Goal: Task Accomplishment & Management: Manage account settings

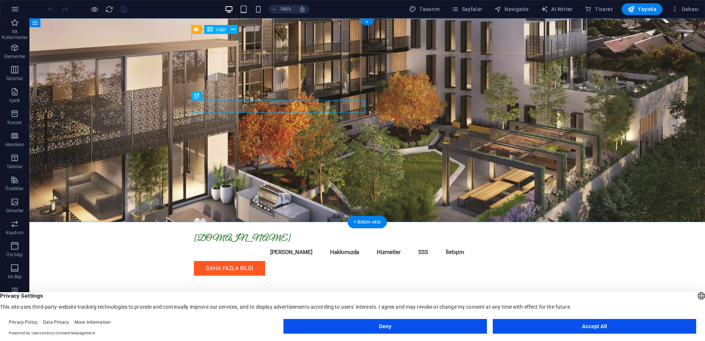
click at [232, 234] on div "[DOMAIN_NAME]" at bounding box center [367, 239] width 347 height 10
click at [236, 234] on div "[DOMAIN_NAME]" at bounding box center [367, 239] width 347 height 10
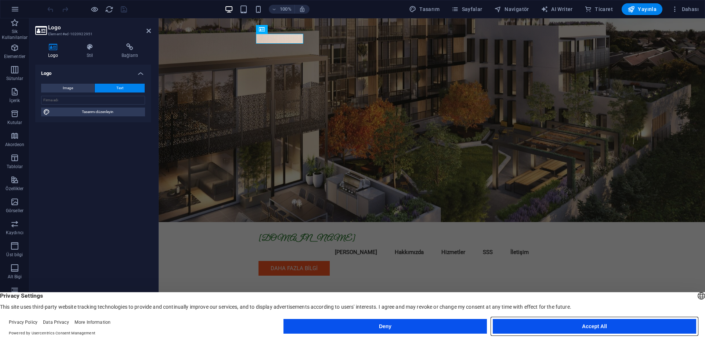
click at [553, 324] on button "Accept All" at bounding box center [594, 326] width 203 height 15
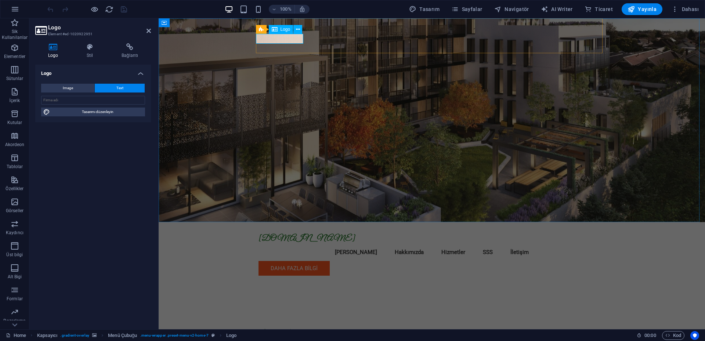
click at [285, 234] on div "[DOMAIN_NAME]" at bounding box center [431, 239] width 347 height 10
click at [76, 99] on input "text" at bounding box center [93, 100] width 104 height 9
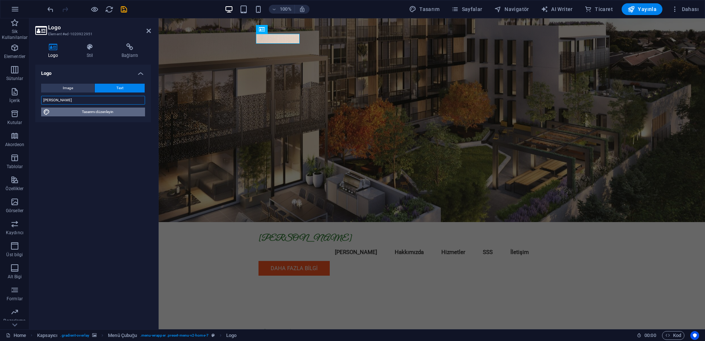
type input "[PERSON_NAME]"
click at [96, 115] on span "Tasarımı düzenleyin" at bounding box center [97, 112] width 91 height 9
select select "px"
select select "200"
select select "px"
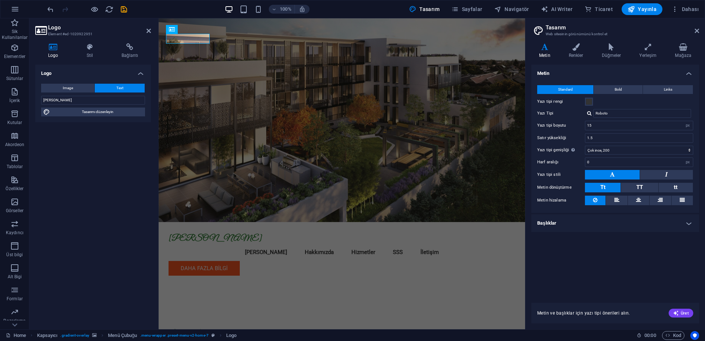
click at [139, 187] on div "Logo Image Text Dosyaları buraya sürükleyin, dosyaları seçmek için tıklayın vey…" at bounding box center [93, 194] width 116 height 259
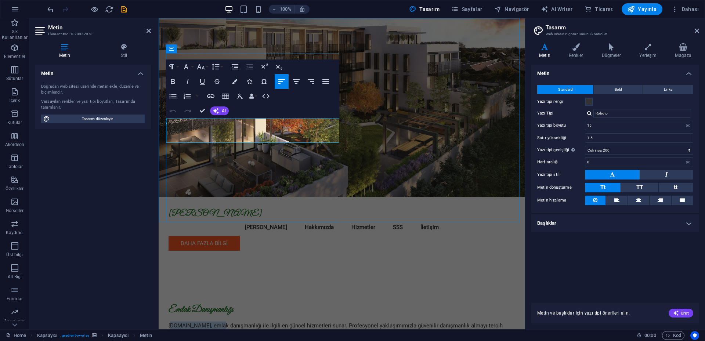
drag, startPoint x: 213, startPoint y: 120, endPoint x: 169, endPoint y: 123, distance: 43.8
click at [169, 322] on p "[DOMAIN_NAME], emlak danışmanlığı ile ilgili en güncel hizmetleri sunar. Profes…" at bounding box center [341, 330] width 347 height 17
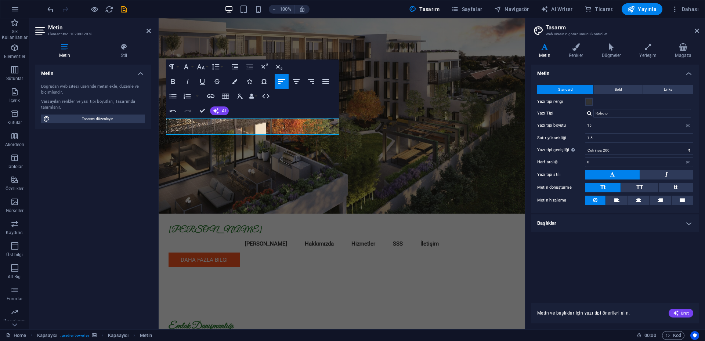
click at [420, 166] on figure at bounding box center [342, 115] width 366 height 195
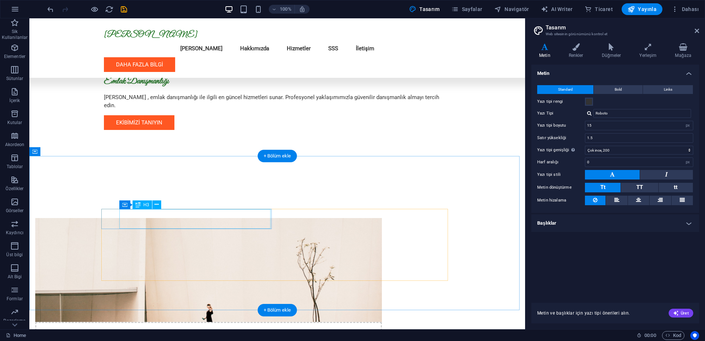
scroll to position [257, 0]
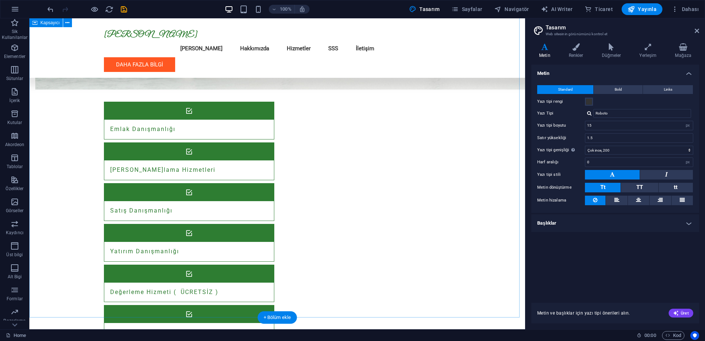
scroll to position [661, 0]
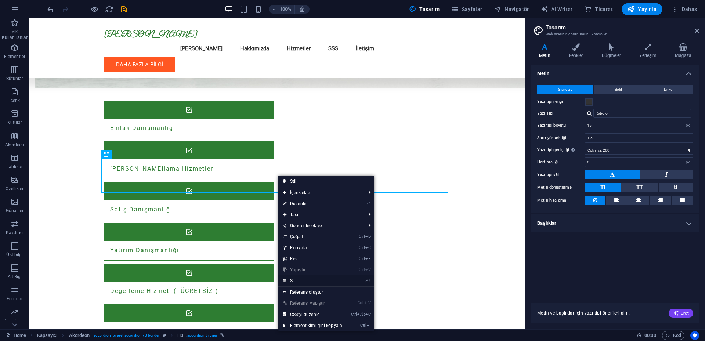
click at [297, 280] on link "⌦ Sil" at bounding box center [312, 280] width 68 height 11
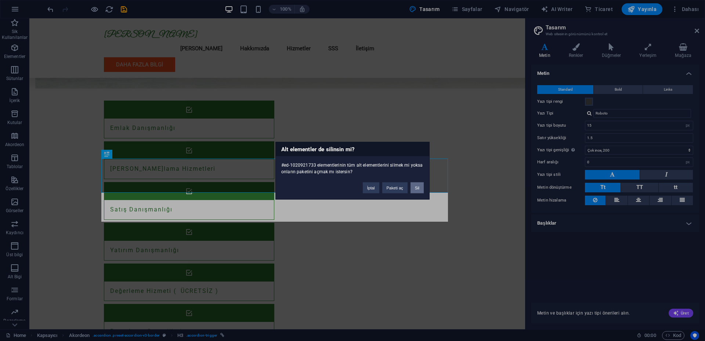
click at [417, 187] on button "Sil" at bounding box center [416, 187] width 13 height 11
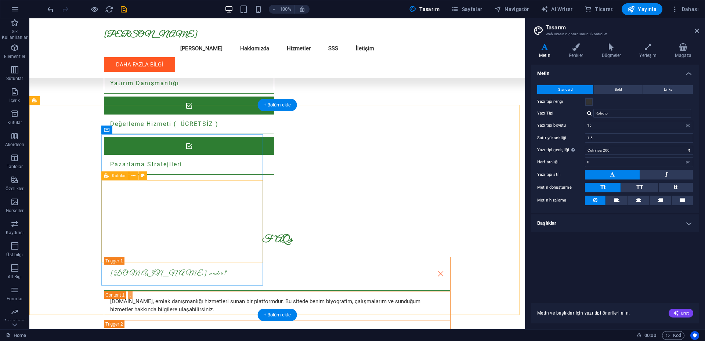
scroll to position [844, 0]
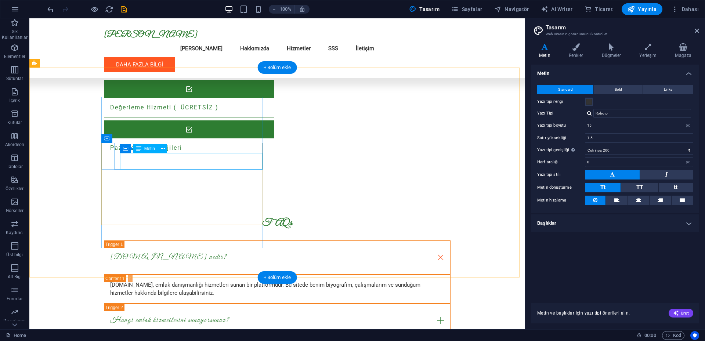
drag, startPoint x: 155, startPoint y: 165, endPoint x: 120, endPoint y: 157, distance: 36.5
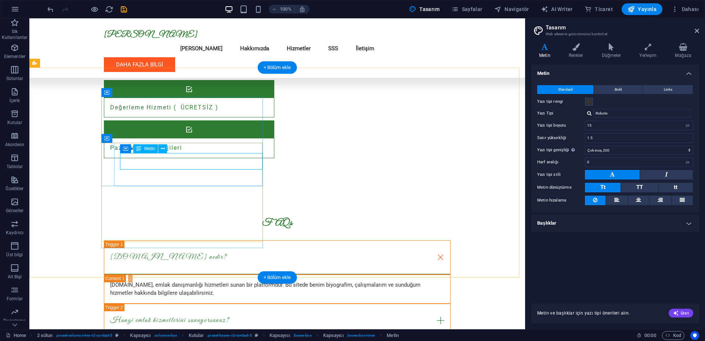
drag, startPoint x: 158, startPoint y: 166, endPoint x: 135, endPoint y: 162, distance: 23.8
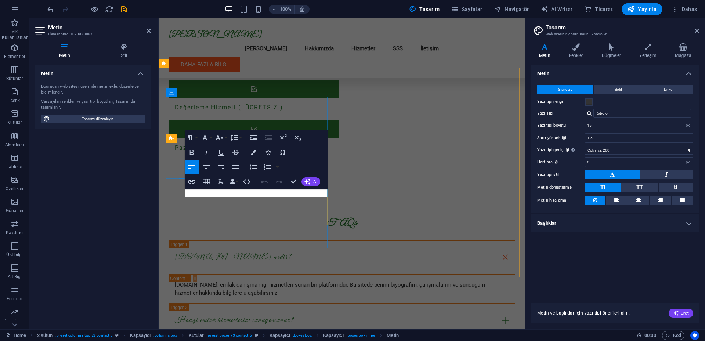
drag, startPoint x: 234, startPoint y: 194, endPoint x: 186, endPoint y: 193, distance: 48.1
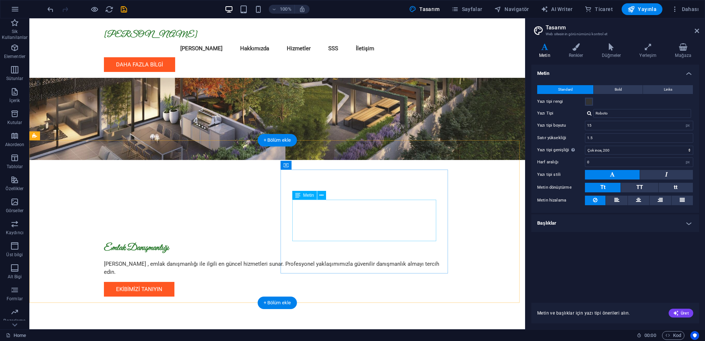
scroll to position [0, 0]
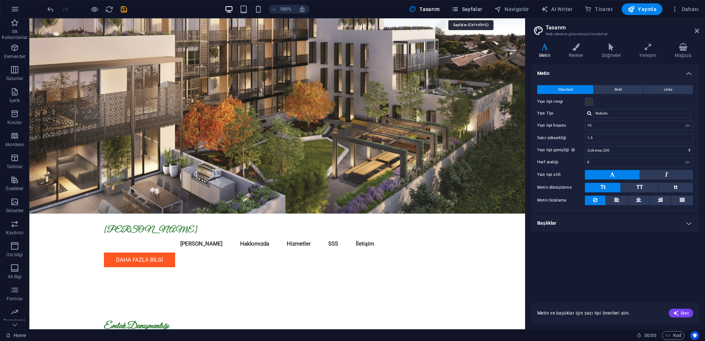
click at [470, 9] on span "Sayfalar" at bounding box center [466, 9] width 31 height 7
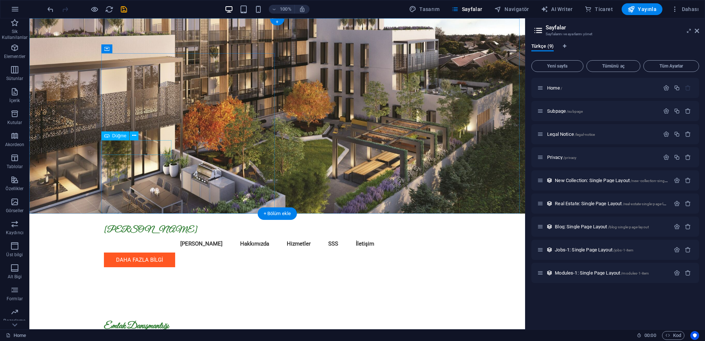
click at [121, 136] on span "Düğme" at bounding box center [119, 136] width 14 height 4
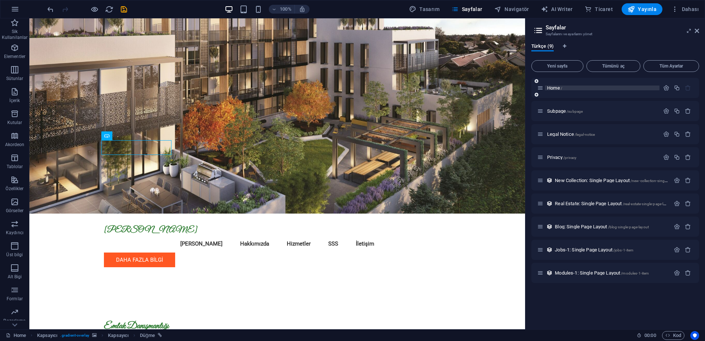
click at [557, 88] on span "Home /" at bounding box center [554, 88] width 15 height 6
click at [562, 109] on span "Subpage /subpage" at bounding box center [565, 111] width 36 height 6
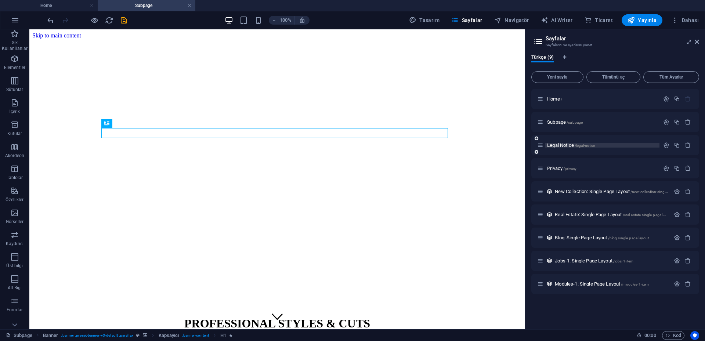
click at [557, 145] on span "Legal Notice /legal-notice" at bounding box center [571, 145] width 48 height 6
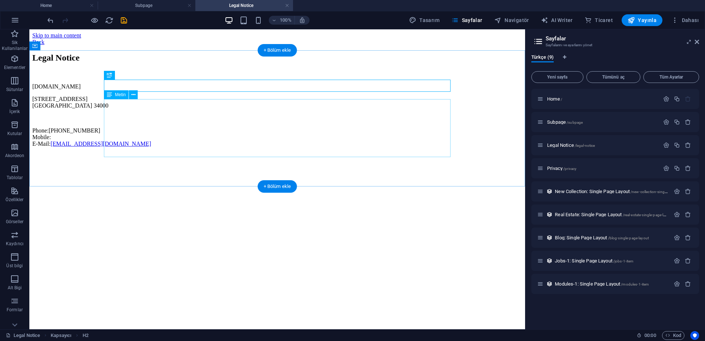
click at [133, 112] on div "[DOMAIN_NAME] [STREET_ADDRESS] Phone: [PHONE_NUMBER] Mobile: E-Mail: [EMAIL_ADD…" at bounding box center [277, 115] width 490 height 64
click at [125, 117] on div "[DOMAIN_NAME] [STREET_ADDRESS] Phone: [PHONE_NUMBER] Mobile: E-Mail: [EMAIL_ADD…" at bounding box center [277, 115] width 490 height 64
click at [138, 120] on div "[DOMAIN_NAME] [STREET_ADDRESS] Phone: [PHONE_NUMBER] Mobile: E-Mail: [EMAIL_ADD…" at bounding box center [277, 115] width 490 height 64
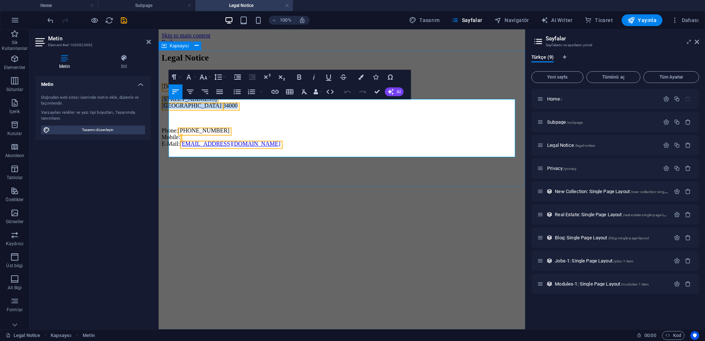
drag, startPoint x: 196, startPoint y: 118, endPoint x: 167, endPoint y: 112, distance: 29.2
click at [167, 112] on div "Legal Notice [DOMAIN_NAME] [STREET_ADDRESS] Phone: [PHONE_NUMBER] Mobile: E-Mai…" at bounding box center [342, 100] width 360 height 94
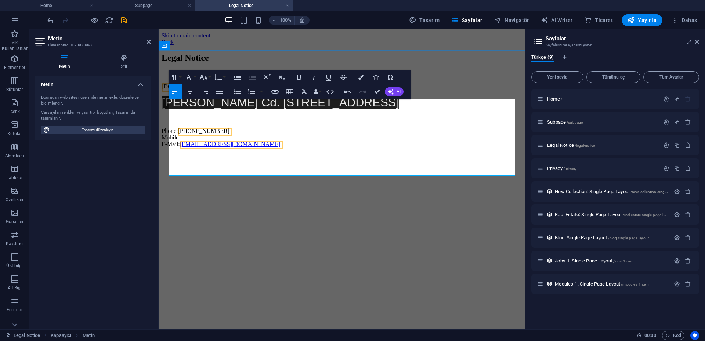
click at [233, 148] on p "Phone: [PHONE_NUMBER] Mobile: E-Mail: [EMAIL_ADDRESS][DOMAIN_NAME]" at bounding box center [342, 138] width 360 height 20
drag, startPoint x: 231, startPoint y: 153, endPoint x: 187, endPoint y: 154, distance: 43.3
click at [187, 148] on p "Phone: [PHONE_NUMBER] Mobile: E-Mail: [EMAIL_ADDRESS][DOMAIN_NAME]" at bounding box center [342, 138] width 360 height 20
drag, startPoint x: 185, startPoint y: 156, endPoint x: 170, endPoint y: 156, distance: 15.4
click at [170, 148] on p "Phone:[PHONE_NUMBER] Mobile: E-Mail: [EMAIL_ADDRESS][DOMAIN_NAME]" at bounding box center [342, 138] width 360 height 20
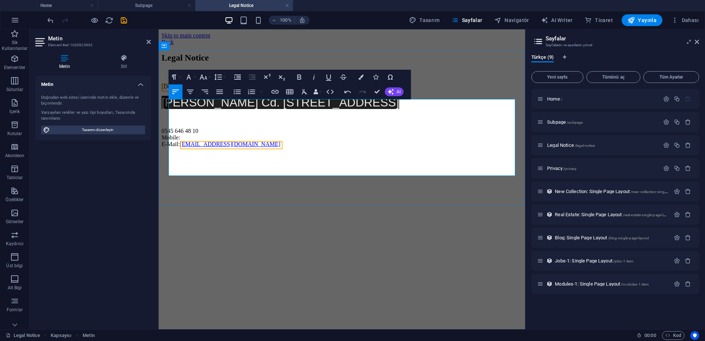
click at [170, 148] on p "[PHONE_NUMBER] Mobile: E-Mail: [EMAIL_ADDRESS][DOMAIN_NAME]" at bounding box center [342, 138] width 360 height 20
click at [169, 148] on div "Legal Notice [DOMAIN_NAME] [PERSON_NAME] Cd. [STREET_ADDRESS] [PHONE_NUMBER] Mo…" at bounding box center [342, 100] width 360 height 95
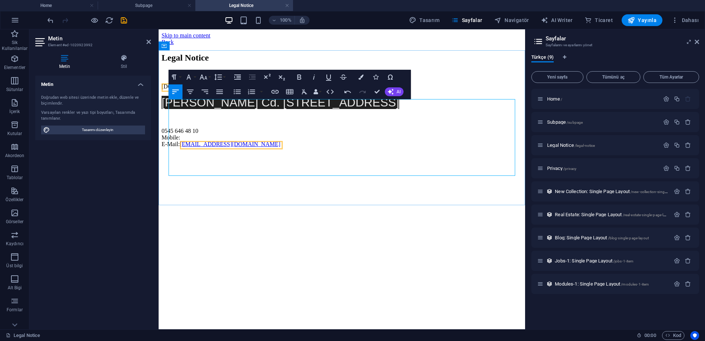
click at [179, 148] on p "[PHONE_NUMBER] Mobile: E-Mail: [EMAIL_ADDRESS][DOMAIN_NAME]" at bounding box center [342, 138] width 360 height 20
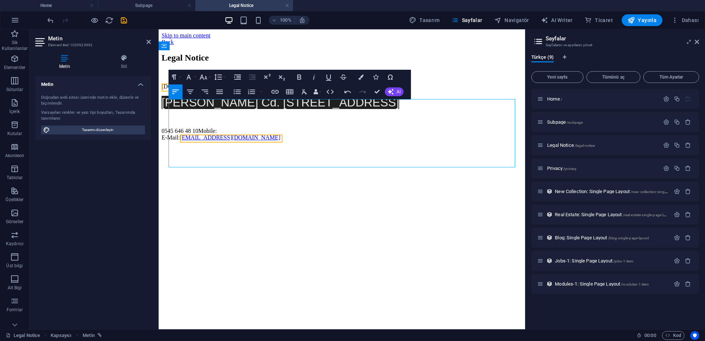
drag, startPoint x: 225, startPoint y: 155, endPoint x: 208, endPoint y: 155, distance: 17.3
click at [208, 141] on p "0545 646 48 10Mobile: E-Mail: [EMAIL_ADDRESS][DOMAIN_NAME]" at bounding box center [342, 134] width 360 height 13
click at [170, 141] on p "0545 646 48 10 E-Mail: [EMAIL_ADDRESS][DOMAIN_NAME]" at bounding box center [342, 134] width 360 height 13
drag, startPoint x: 231, startPoint y: 155, endPoint x: 169, endPoint y: 156, distance: 62.0
click at [169, 141] on p "Mobile : [PHONE_NUMBER] E-Mail: [EMAIL_ADDRESS][DOMAIN_NAME]" at bounding box center [342, 134] width 360 height 13
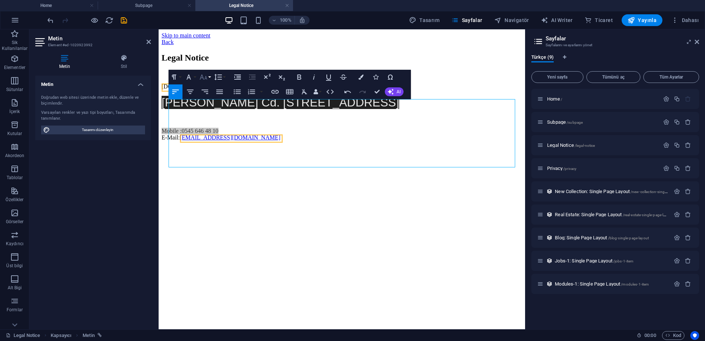
click at [200, 78] on icon "button" at bounding box center [204, 77] width 8 height 5
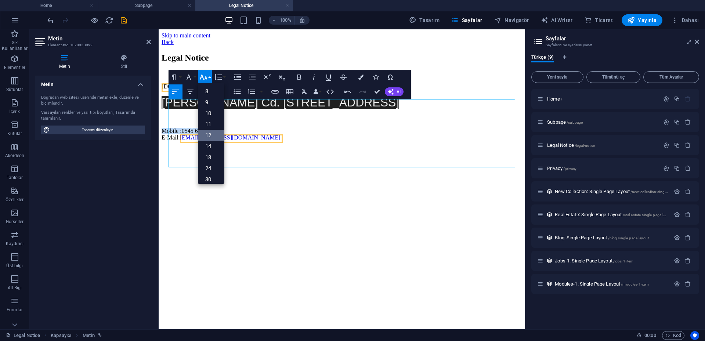
click at [213, 139] on link "12" at bounding box center [211, 135] width 26 height 11
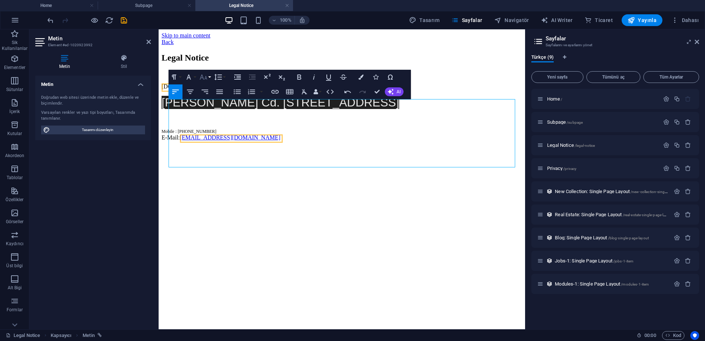
click at [204, 80] on icon "button" at bounding box center [203, 77] width 9 height 9
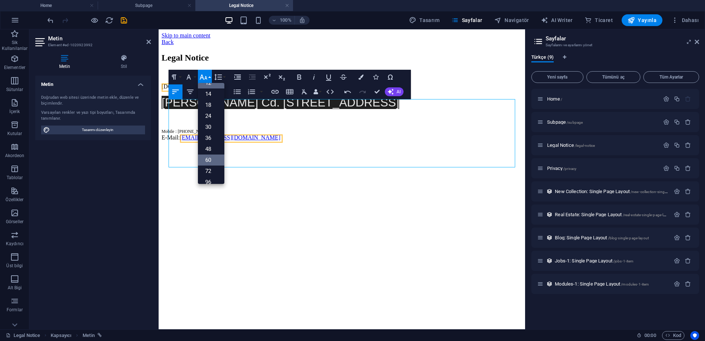
click at [208, 160] on link "60" at bounding box center [211, 160] width 26 height 11
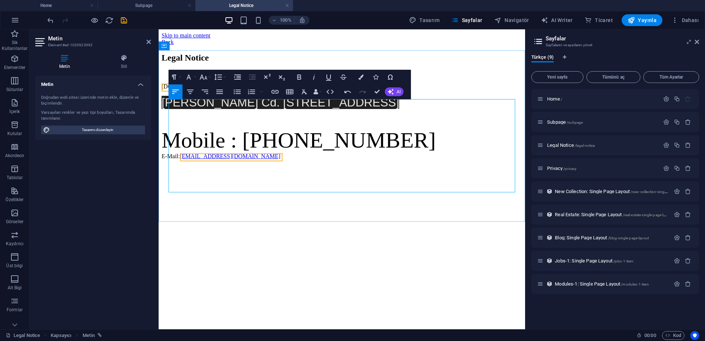
click at [253, 122] on p at bounding box center [342, 118] width 360 height 7
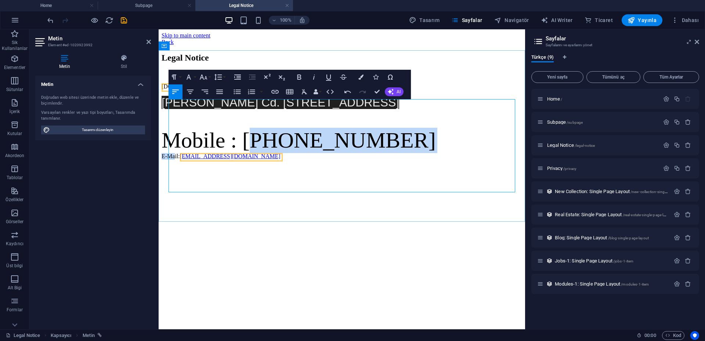
drag, startPoint x: 246, startPoint y: 185, endPoint x: 181, endPoint y: 191, distance: 64.9
click at [181, 160] on p "Mobile : [PHONE_NUMBER] E-Mail: [EMAIL_ADDRESS][DOMAIN_NAME]" at bounding box center [342, 144] width 360 height 32
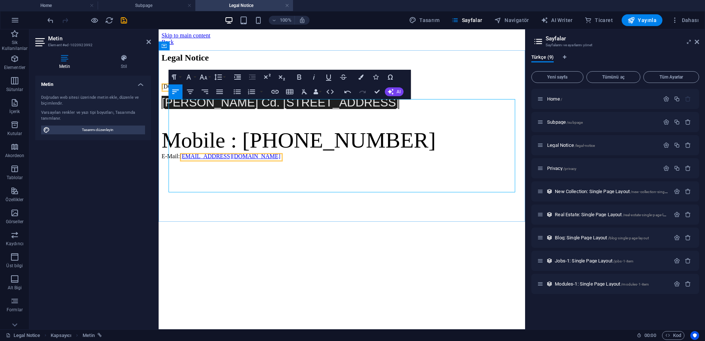
click at [253, 160] on p "Mobile : [PHONE_NUMBER] E-Mail: [EMAIL_ADDRESS][DOMAIN_NAME]" at bounding box center [342, 144] width 360 height 32
drag, startPoint x: 231, startPoint y: 188, endPoint x: 170, endPoint y: 191, distance: 60.3
click at [170, 160] on p "Mobile : [PHONE_NUMBER] E-Mail: [EMAIL_ADDRESS][DOMAIN_NAME]" at bounding box center [342, 144] width 360 height 32
drag, startPoint x: 170, startPoint y: 188, endPoint x: 252, endPoint y: 188, distance: 82.2
click at [252, 160] on p "Mobile : [PHONE_NUMBER] E-Mail: [EMAIL_ADDRESS][DOMAIN_NAME]" at bounding box center [342, 144] width 360 height 32
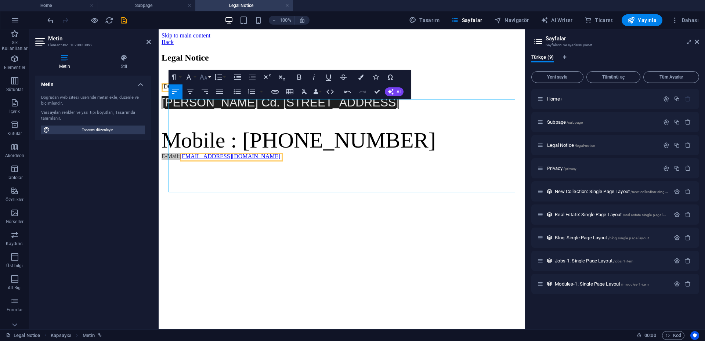
click at [206, 78] on icon "button" at bounding box center [203, 77] width 9 height 9
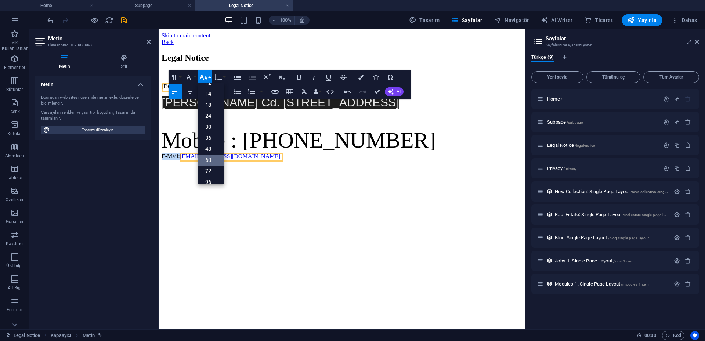
click at [212, 161] on link "60" at bounding box center [211, 160] width 26 height 11
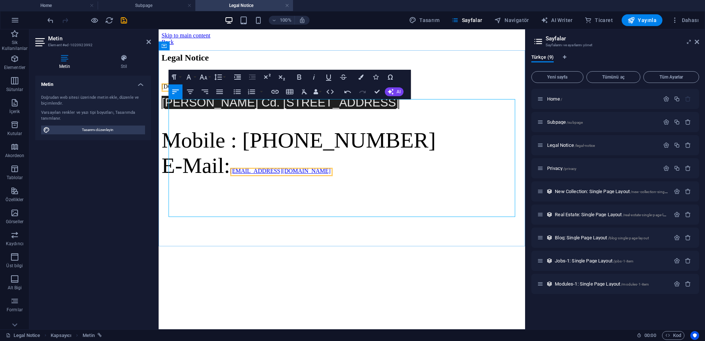
click at [326, 178] on p "Mobile : [PHONE_NUMBER] E-Mail: [EMAIL_ADDRESS][DOMAIN_NAME]" at bounding box center [342, 153] width 360 height 51
drag, startPoint x: 310, startPoint y: 205, endPoint x: 233, endPoint y: 204, distance: 76.7
click at [233, 178] on p "Mobile : [PHONE_NUMBER] E-Mail: [EMAIL_ADDRESS][DOMAIN_NAME]" at bounding box center [342, 153] width 360 height 51
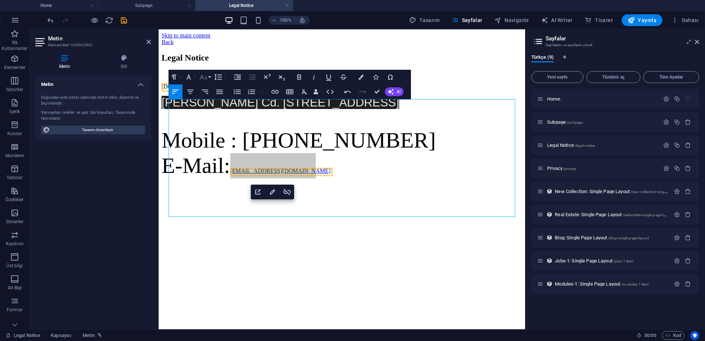
click at [206, 80] on icon "button" at bounding box center [203, 77] width 9 height 9
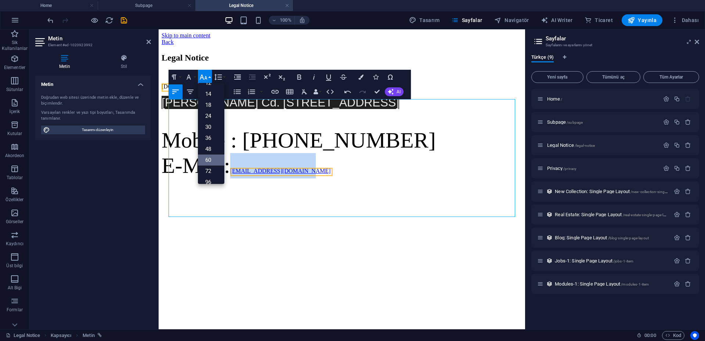
click at [208, 160] on link "60" at bounding box center [211, 160] width 26 height 11
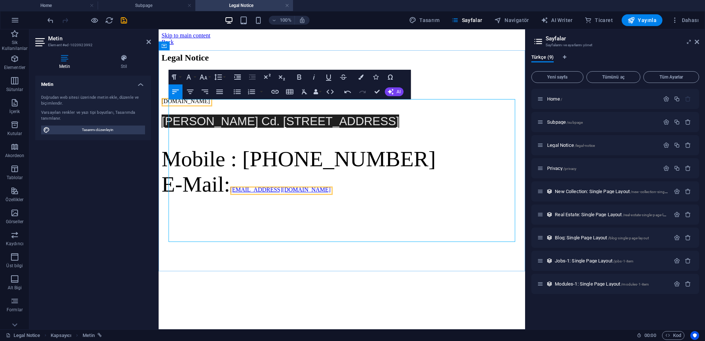
click at [328, 197] on p "Mobile : [PHONE_NUMBER] E-Mail: [EMAIL_ADDRESS][DOMAIN_NAME]" at bounding box center [342, 171] width 360 height 51
drag, startPoint x: 221, startPoint y: 120, endPoint x: 169, endPoint y: 121, distance: 52.1
click at [169, 109] on p "​ [DOMAIN_NAME]" at bounding box center [342, 95] width 360 height 25
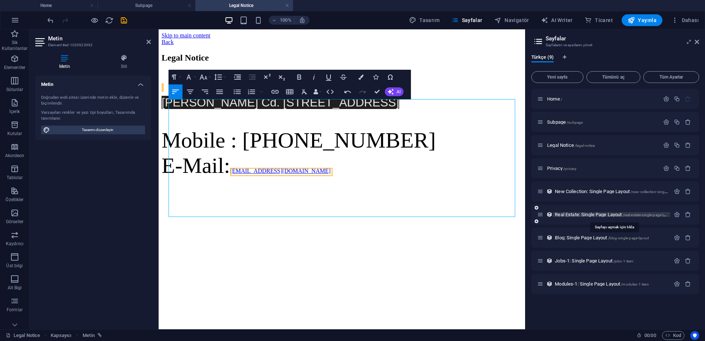
click at [577, 214] on span "Real Estate: Single Page Layout /real-estate-single-page-layout" at bounding box center [614, 215] width 118 height 6
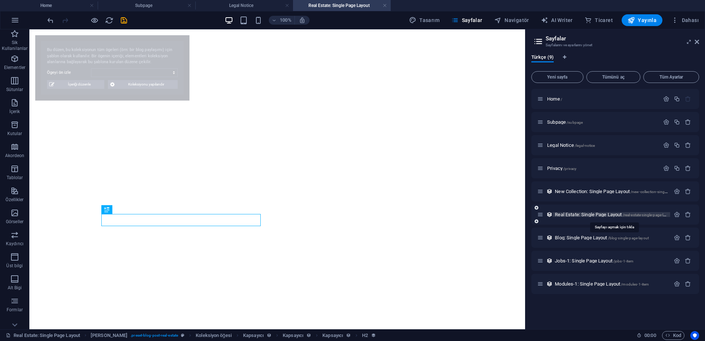
select select "68e41e8a0cd18140df0338d0"
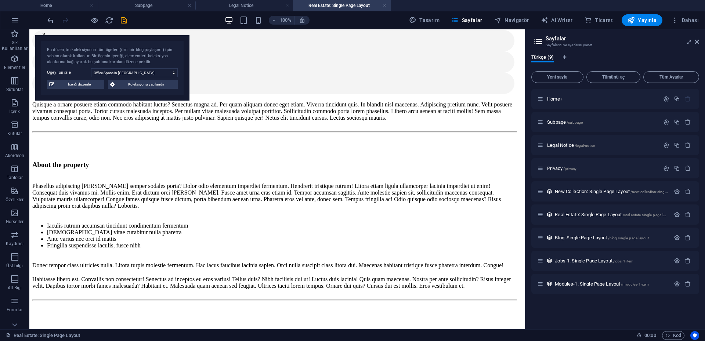
scroll to position [73, 0]
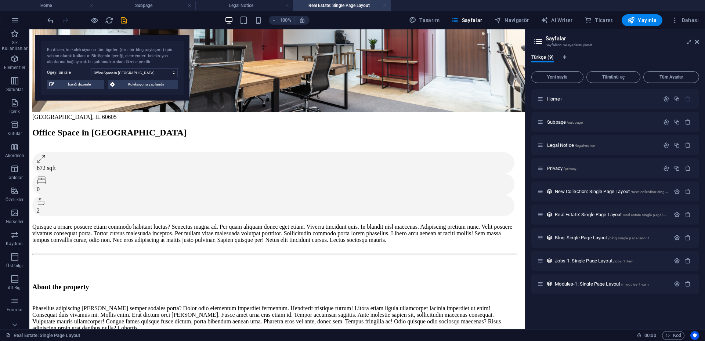
click at [384, 5] on link at bounding box center [385, 5] width 4 height 7
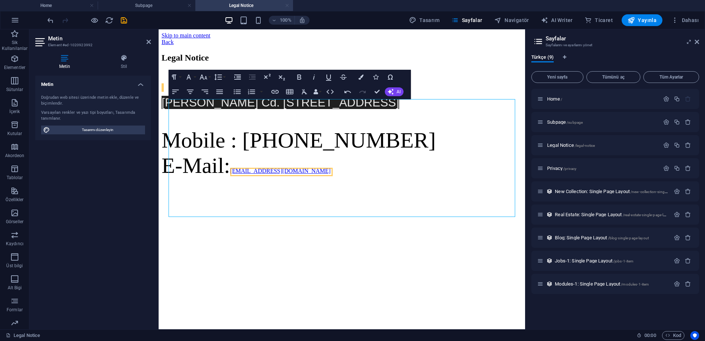
click at [287, 4] on link at bounding box center [287, 5] width 4 height 7
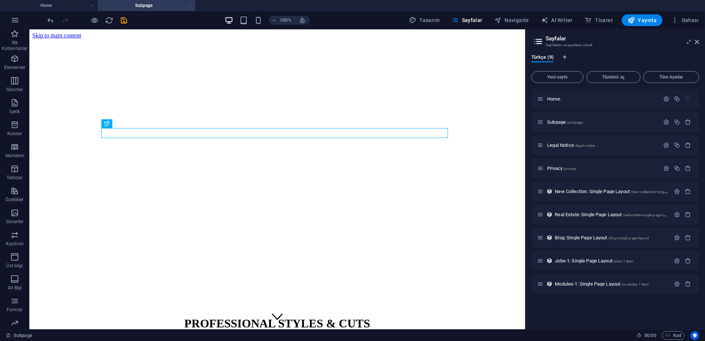
click at [188, 4] on link at bounding box center [189, 5] width 4 height 7
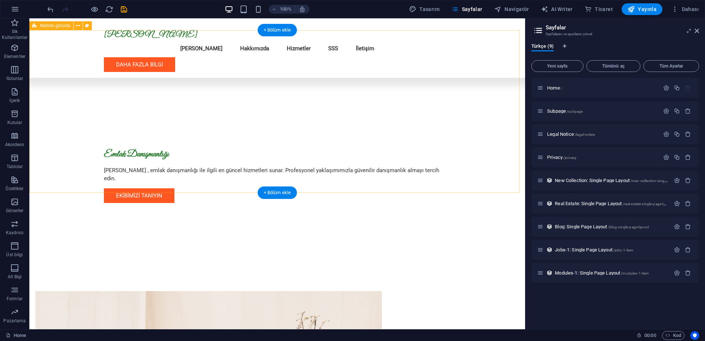
scroll to position [0, 0]
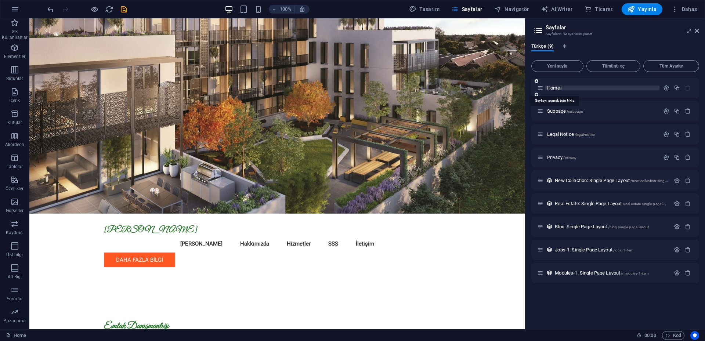
click at [549, 89] on span "Home /" at bounding box center [554, 88] width 15 height 6
click at [540, 88] on icon at bounding box center [540, 88] width 6 height 6
click at [550, 90] on span "Home /" at bounding box center [554, 88] width 15 height 6
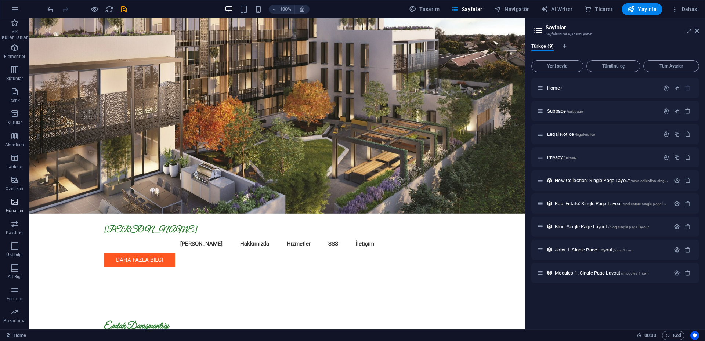
click at [12, 204] on icon "button" at bounding box center [14, 201] width 9 height 9
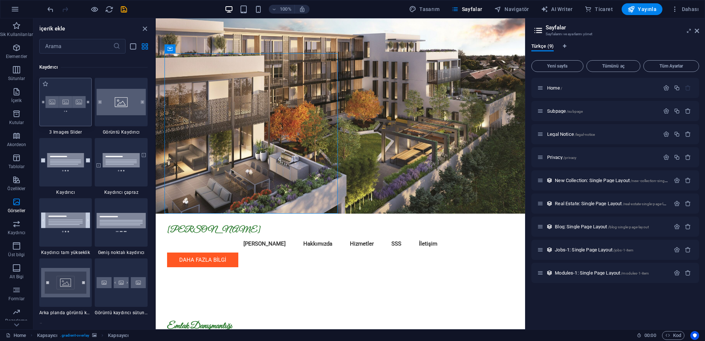
scroll to position [4163, 0]
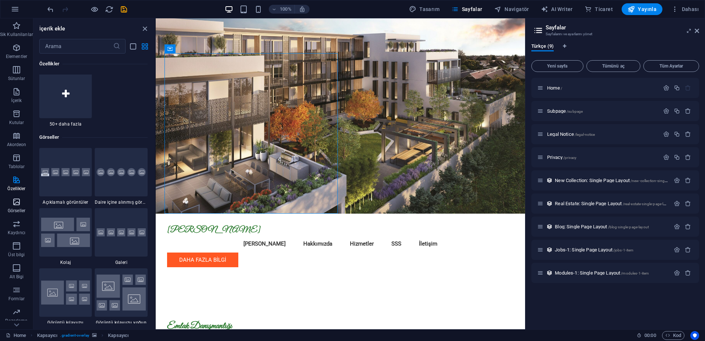
click at [18, 206] on span "Görseller" at bounding box center [16, 206] width 33 height 18
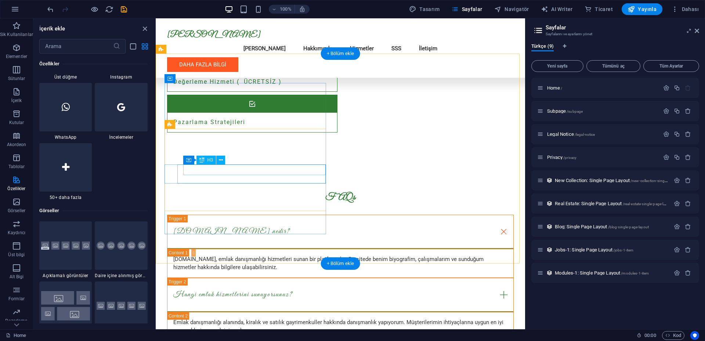
scroll to position [844, 0]
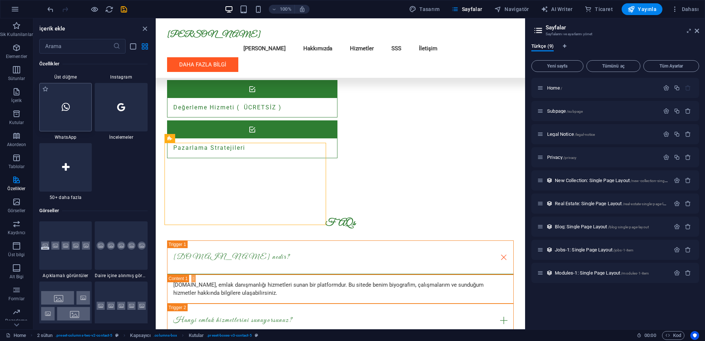
click at [74, 119] on div at bounding box center [65, 107] width 53 height 48
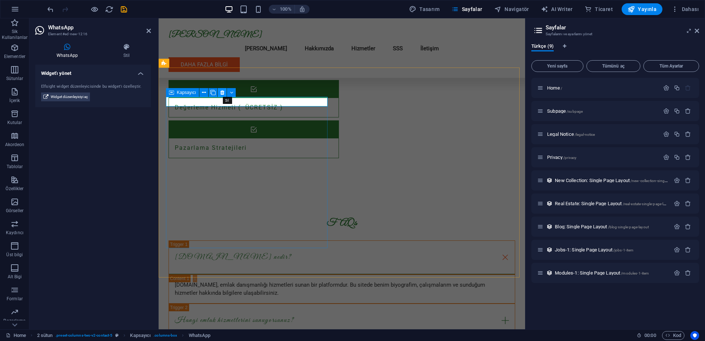
click at [222, 92] on icon at bounding box center [222, 93] width 4 height 8
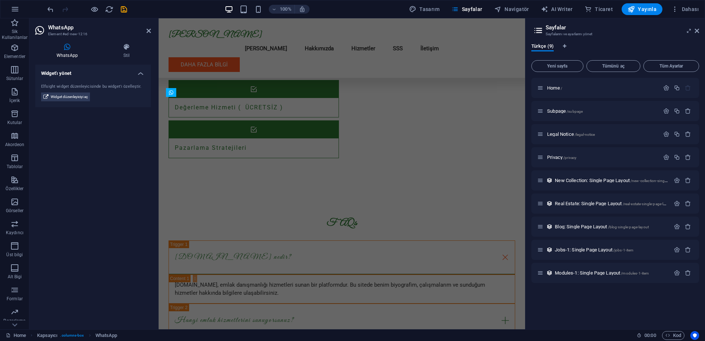
click at [121, 190] on div "Widget'ı yönet Elfsight widget düzenleyicisinde bu widget'ı özelleştir. Widget …" at bounding box center [93, 194] width 116 height 259
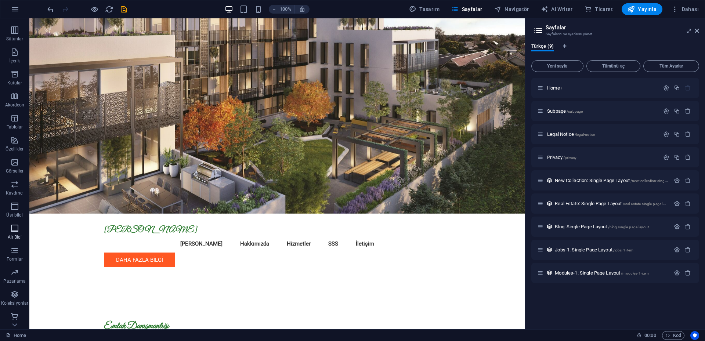
scroll to position [41, 0]
click at [17, 273] on icon "button" at bounding box center [14, 270] width 9 height 9
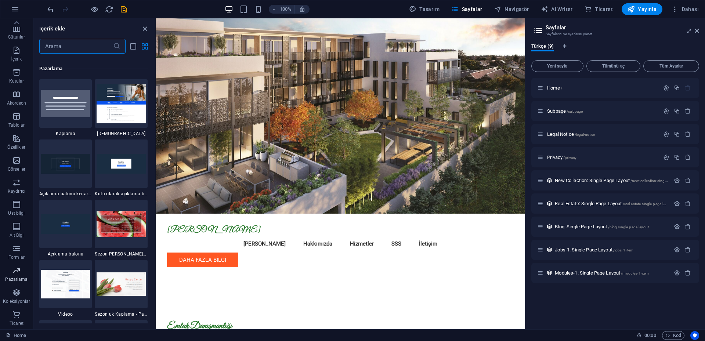
scroll to position [5980, 0]
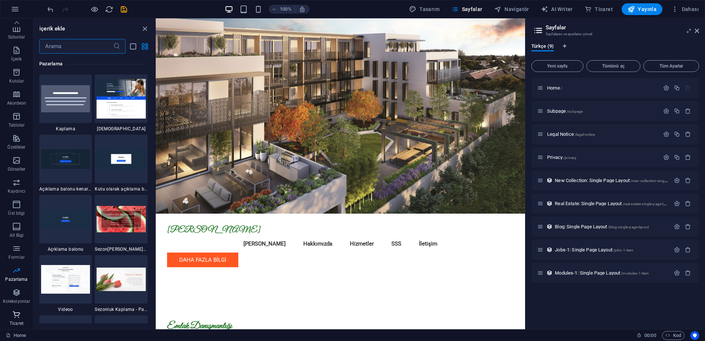
click at [17, 318] on icon "button" at bounding box center [16, 314] width 9 height 9
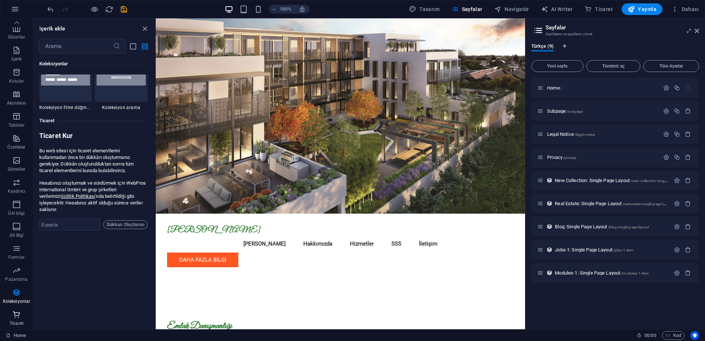
scroll to position [7074, 0]
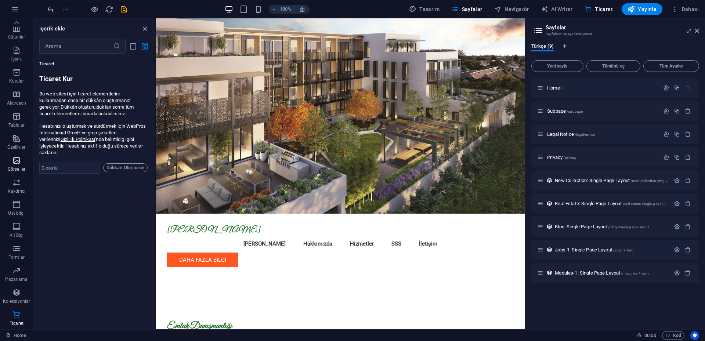
click at [19, 164] on icon "button" at bounding box center [16, 160] width 9 height 9
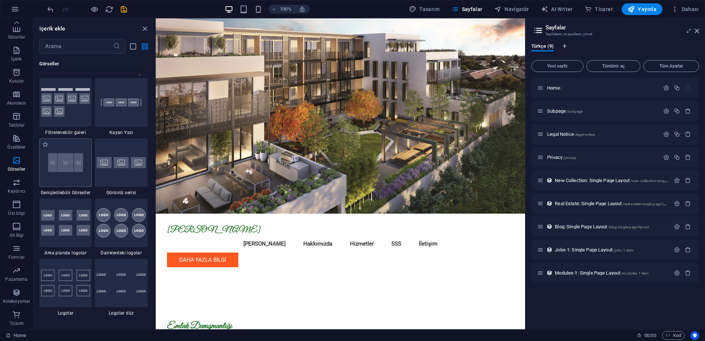
scroll to position [3906, 0]
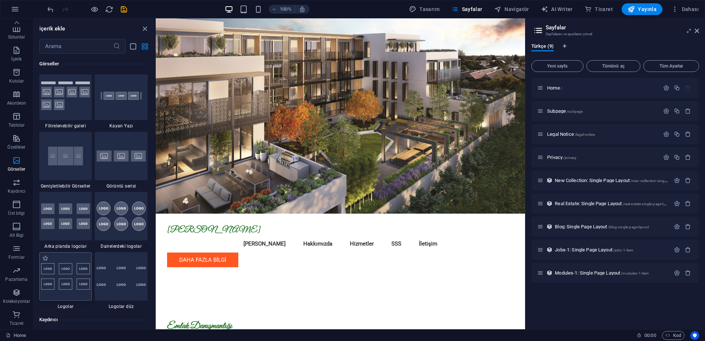
click at [70, 278] on img at bounding box center [65, 276] width 49 height 26
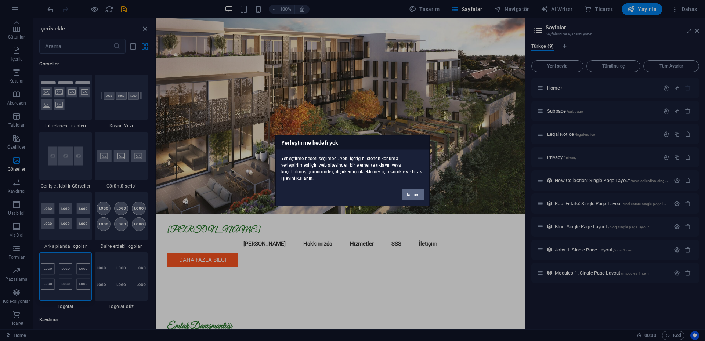
click at [412, 196] on button "Tamam" at bounding box center [413, 194] width 22 height 11
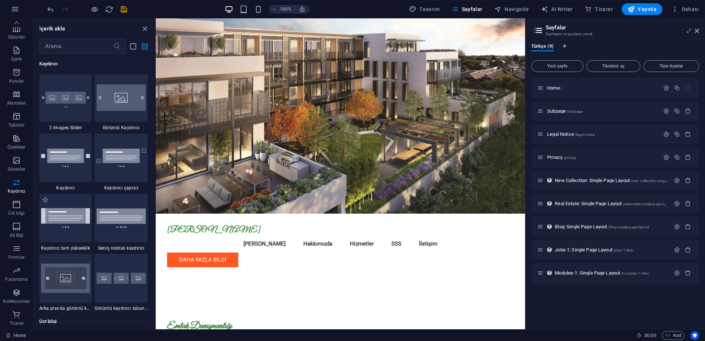
scroll to position [3979, 0]
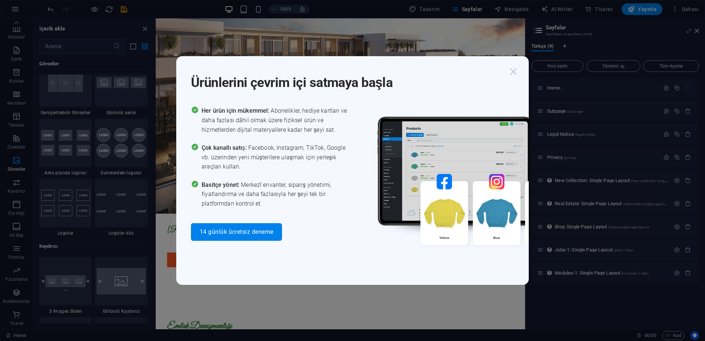
click at [510, 73] on icon "button" at bounding box center [513, 71] width 13 height 13
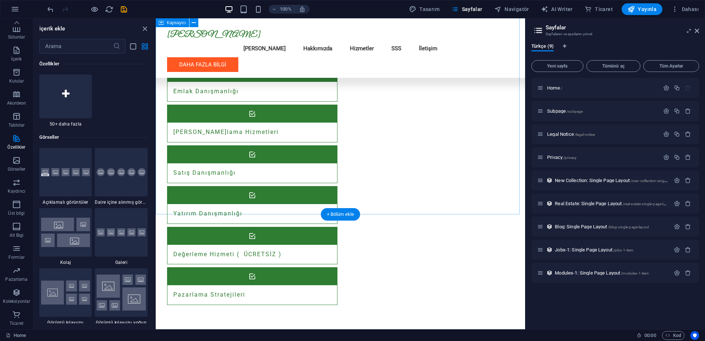
scroll to position [918, 0]
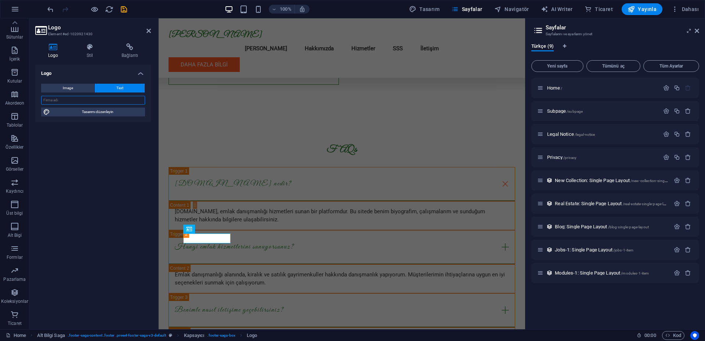
click at [75, 101] on input "text" at bounding box center [93, 100] width 104 height 9
type input "[PERSON_NAME]"
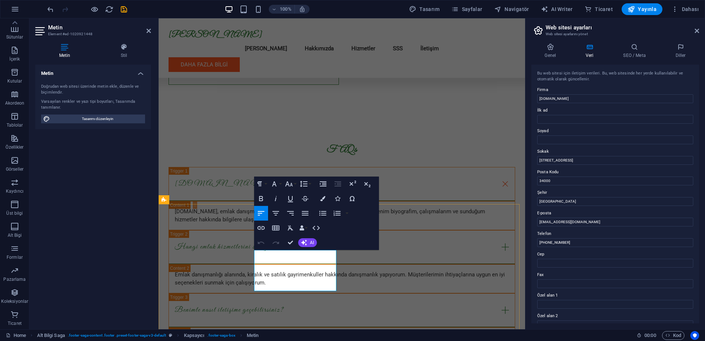
drag, startPoint x: 736, startPoint y: 117, endPoint x: 503, endPoint y: 99, distance: 233.5
click at [590, 98] on input "[DOMAIN_NAME]" at bounding box center [615, 98] width 156 height 9
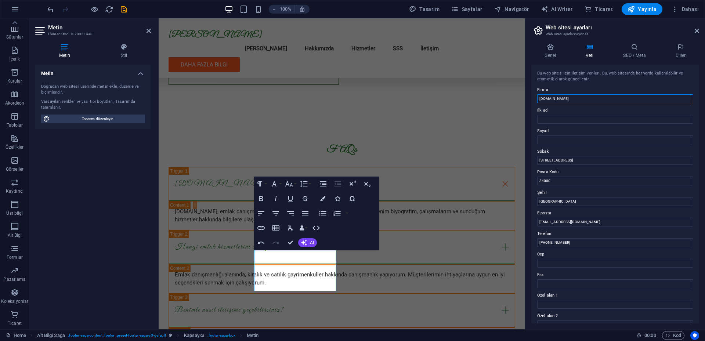
click at [590, 98] on input "[DOMAIN_NAME]" at bounding box center [615, 98] width 156 height 9
type input "[PERSON_NAME]"
click at [580, 160] on input "[STREET_ADDRESS]" at bounding box center [615, 160] width 156 height 9
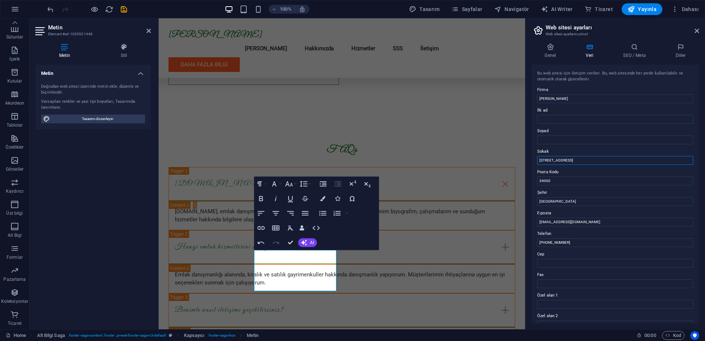
click at [580, 160] on input "[STREET_ADDRESS]" at bounding box center [615, 160] width 156 height 9
click at [585, 160] on input "[STREET_ADDRESS]" at bounding box center [615, 160] width 156 height 9
paste input "[PERSON_NAME] Cd."
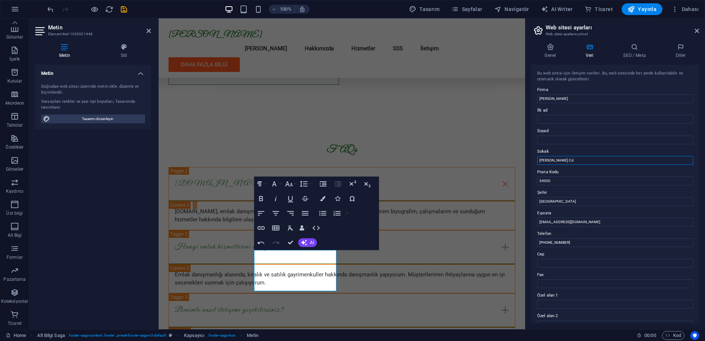
click at [572, 164] on input "[PERSON_NAME] Cd." at bounding box center [615, 160] width 156 height 9
paste input "34 A Blok D:2, 17100"
type input "[PERSON_NAME] Cd. 34 A Blok D:2, 17100"
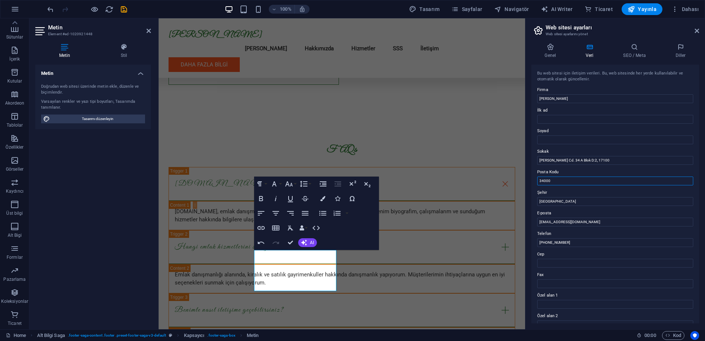
click at [556, 181] on input "34000" at bounding box center [615, 181] width 156 height 9
type input "17100"
click at [553, 201] on input "[GEOGRAPHIC_DATA]" at bounding box center [615, 201] width 156 height 9
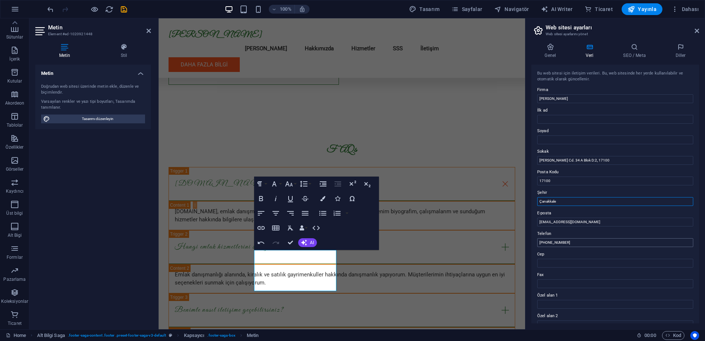
type input "Çanakkale"
click at [579, 243] on input "[PHONE_NUMBER]" at bounding box center [615, 242] width 156 height 9
type input "5"
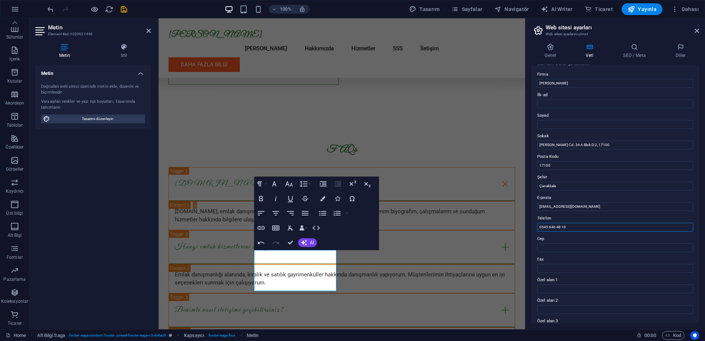
scroll to position [94, 0]
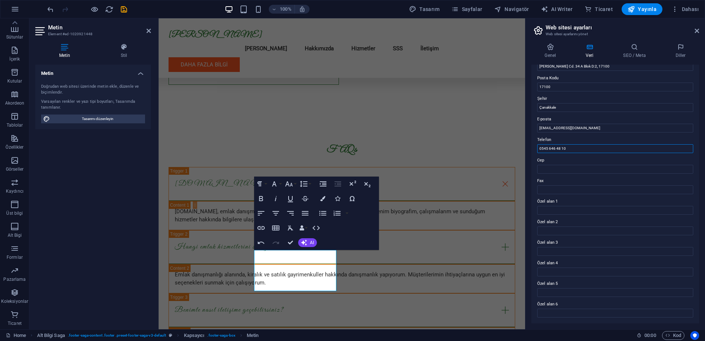
type input "0545 646 48 10"
click at [104, 239] on div "Metin Doğrudan web sitesi üzerinde metin ekle, düzenle ve biçimlendir. Varsayıl…" at bounding box center [93, 194] width 116 height 259
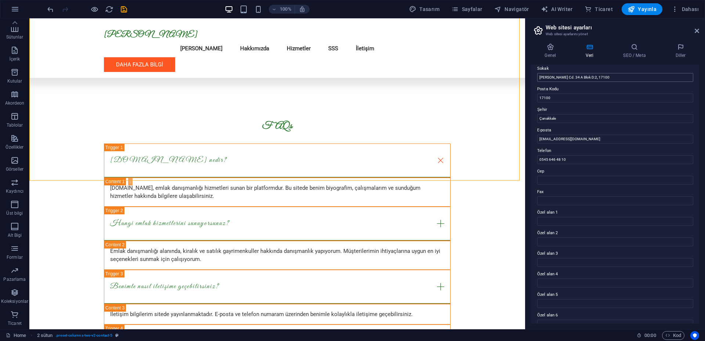
scroll to position [57, 0]
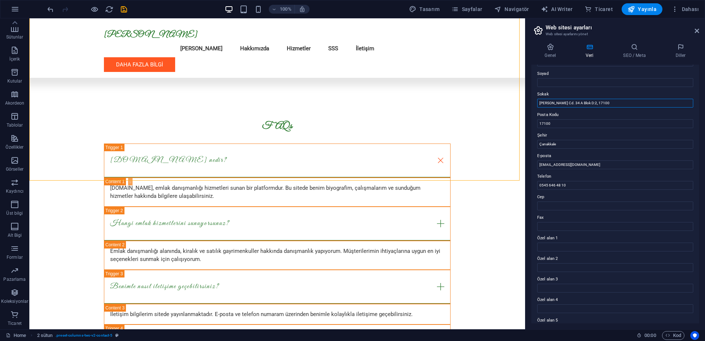
drag, startPoint x: 609, startPoint y: 104, endPoint x: 594, endPoint y: 103, distance: 15.1
click at [594, 103] on input "[PERSON_NAME] Cd. 34 A Blok D:2, 17100" at bounding box center [615, 103] width 156 height 9
type input "[PERSON_NAME] Cd. 34 A Blok D:2"
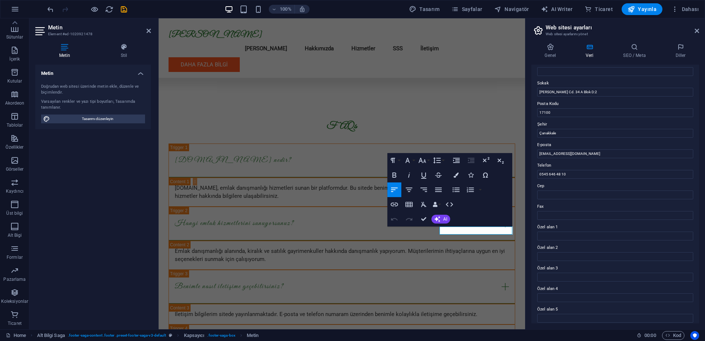
scroll to position [94, 0]
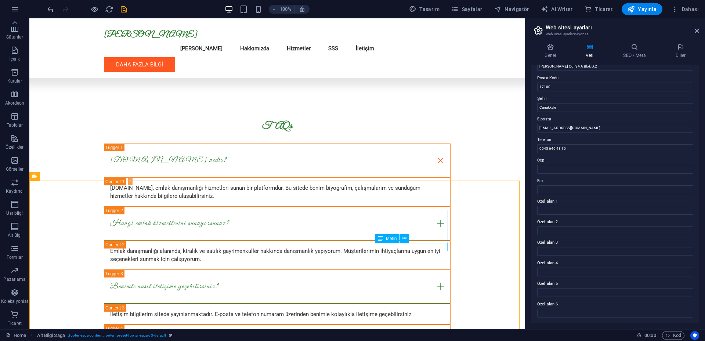
click at [391, 238] on span "Metin" at bounding box center [391, 238] width 11 height 4
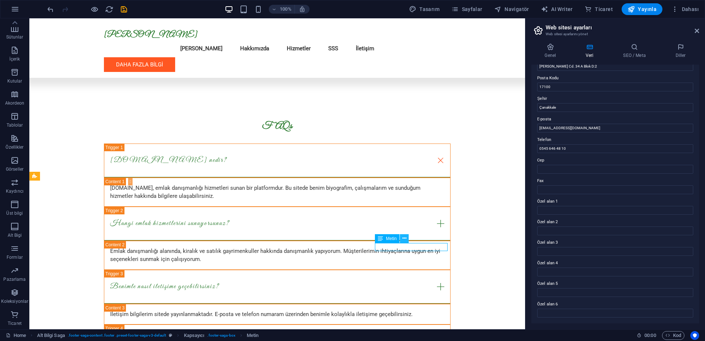
click at [402, 239] on button at bounding box center [404, 238] width 9 height 9
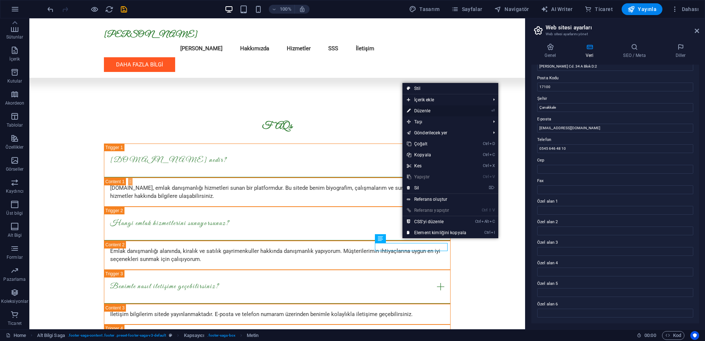
click at [428, 110] on link "⏎ Düzenle" at bounding box center [436, 110] width 68 height 11
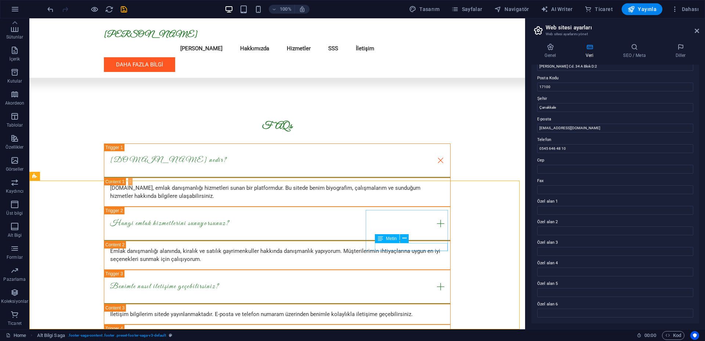
click at [379, 237] on icon at bounding box center [380, 238] width 5 height 9
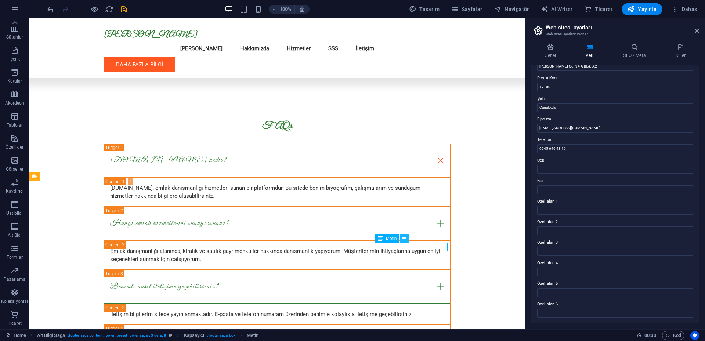
click at [405, 238] on icon at bounding box center [404, 239] width 4 height 8
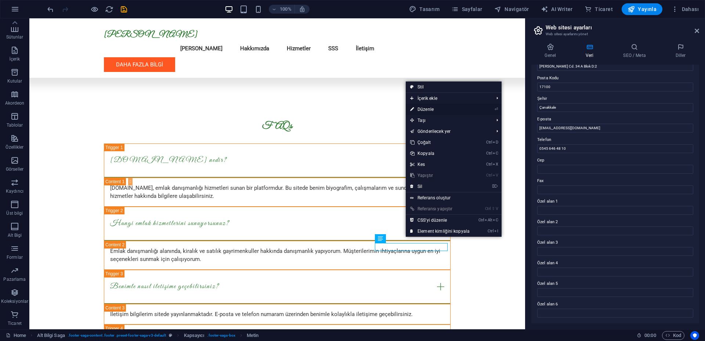
click at [427, 107] on link "⏎ Düzenle" at bounding box center [440, 109] width 68 height 11
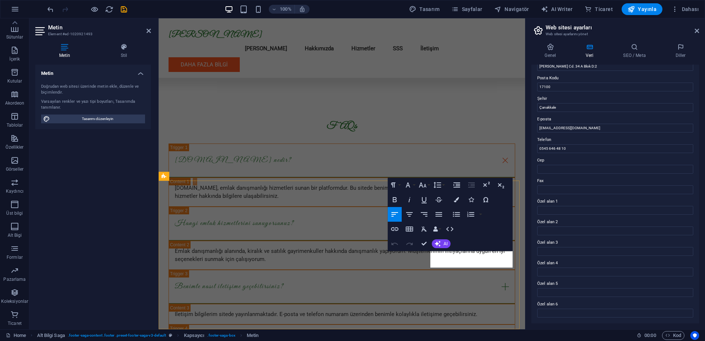
scroll to position [0, 2]
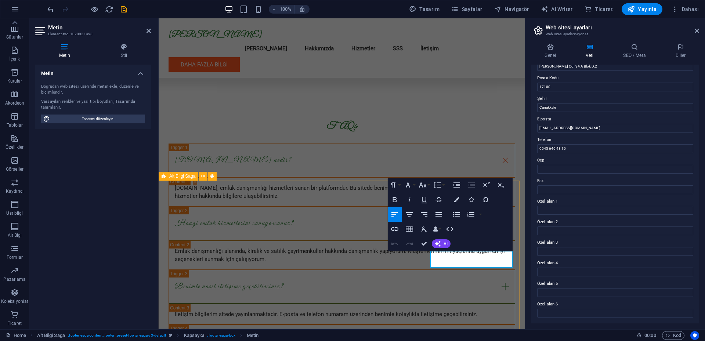
drag, startPoint x: 453, startPoint y: 260, endPoint x: 427, endPoint y: 256, distance: 26.8
click at [392, 231] on icon "button" at bounding box center [394, 229] width 9 height 9
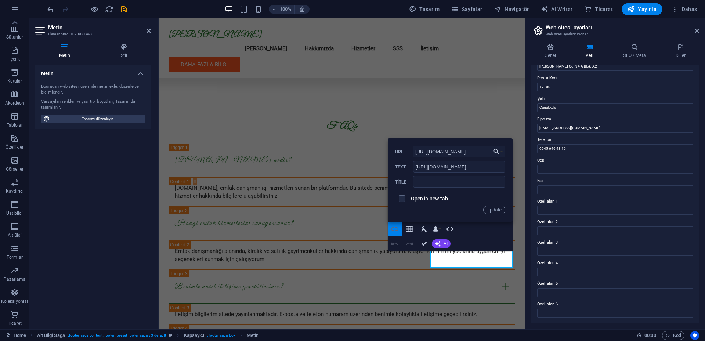
scroll to position [0, 18]
click at [470, 151] on input "[URL][DOMAIN_NAME]" at bounding box center [459, 152] width 93 height 12
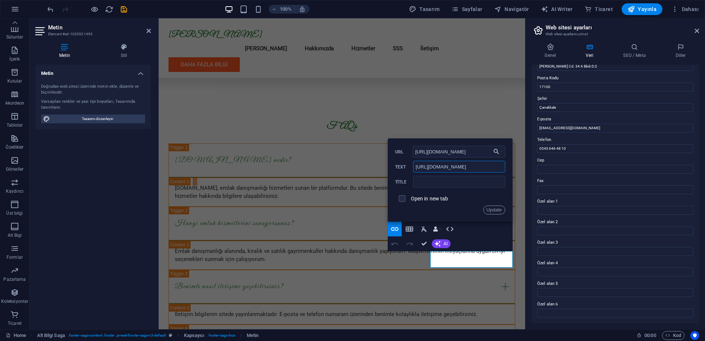
click at [462, 168] on input "[URL][DOMAIN_NAME]" at bounding box center [459, 167] width 92 height 12
type input "Instagram"
click at [498, 212] on button "Update" at bounding box center [494, 210] width 22 height 9
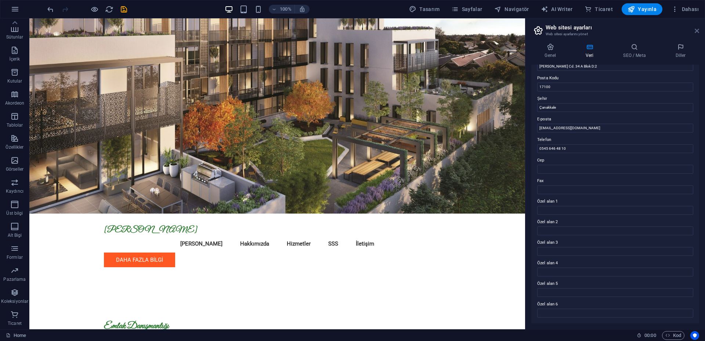
click at [697, 30] on icon at bounding box center [697, 31] width 4 height 6
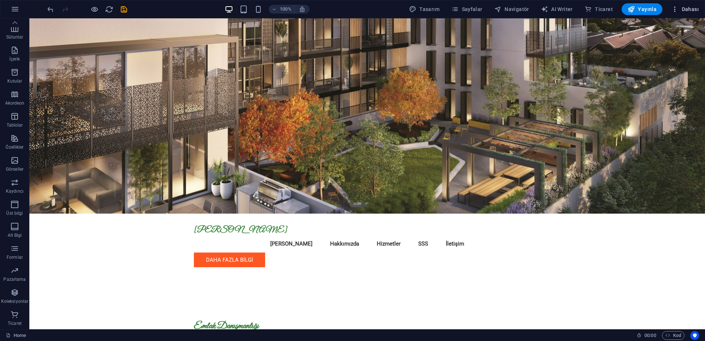
click at [692, 9] on span "Dahası" at bounding box center [685, 9] width 28 height 7
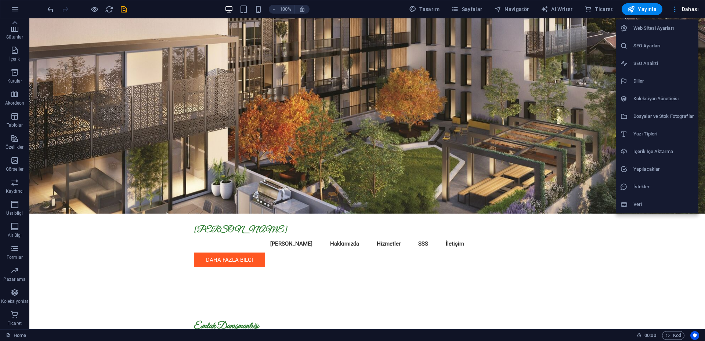
click at [692, 9] on div at bounding box center [352, 170] width 705 height 341
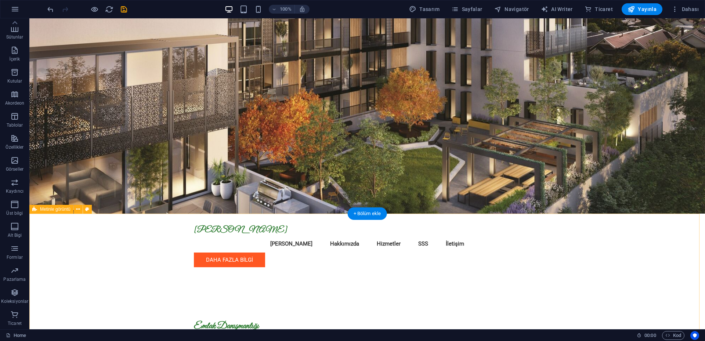
click at [93, 101] on figure at bounding box center [366, 115] width 675 height 195
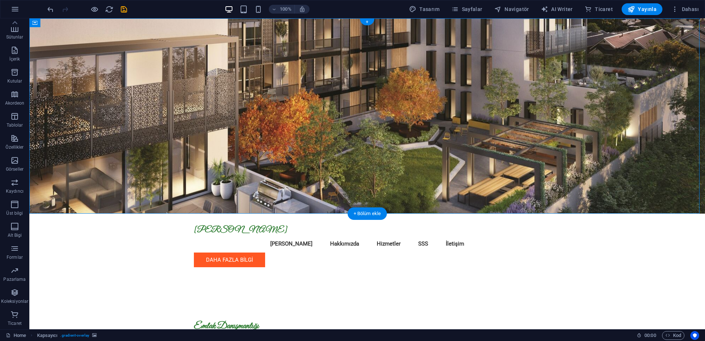
click at [100, 122] on figure at bounding box center [366, 115] width 675 height 195
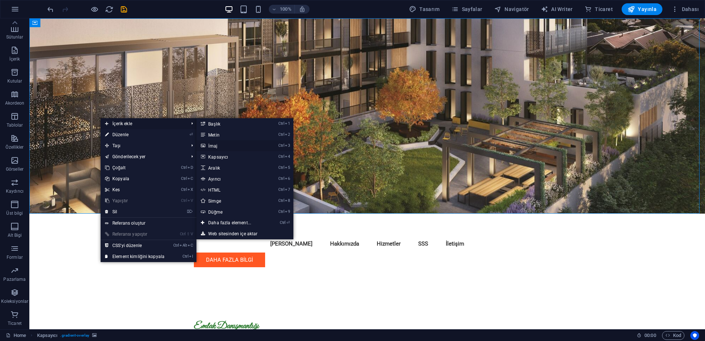
click at [229, 146] on link "Ctrl 3 İmaj" at bounding box center [230, 145] width 69 height 11
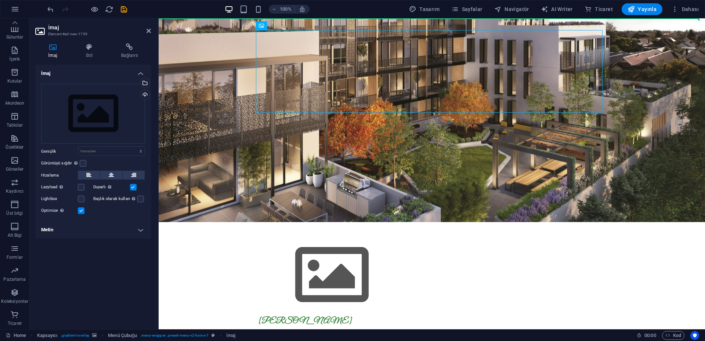
drag, startPoint x: 282, startPoint y: 78, endPoint x: 221, endPoint y: 91, distance: 62.0
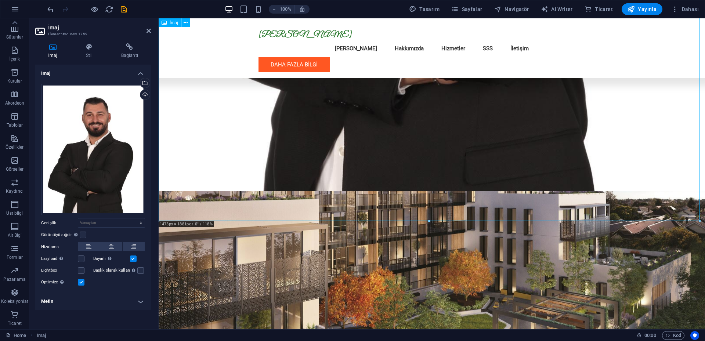
scroll to position [551, 0]
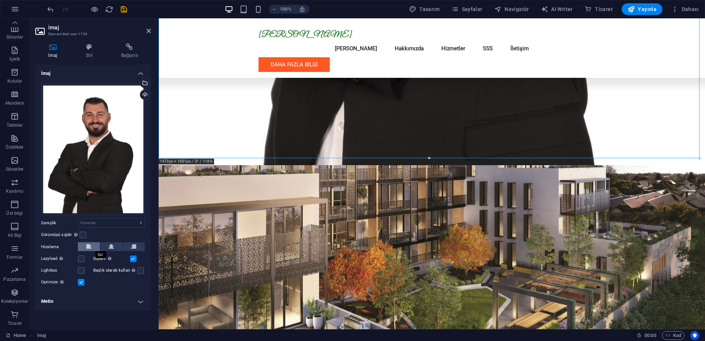
click at [87, 245] on icon at bounding box center [88, 246] width 5 height 9
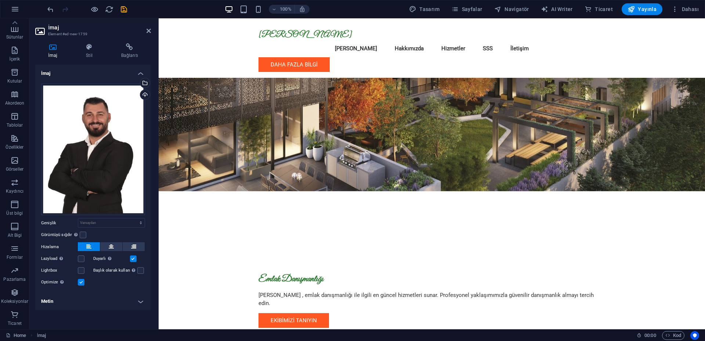
drag, startPoint x: 636, startPoint y: 147, endPoint x: 247, endPoint y: -5, distance: 417.3
type input "1137"
select select "px"
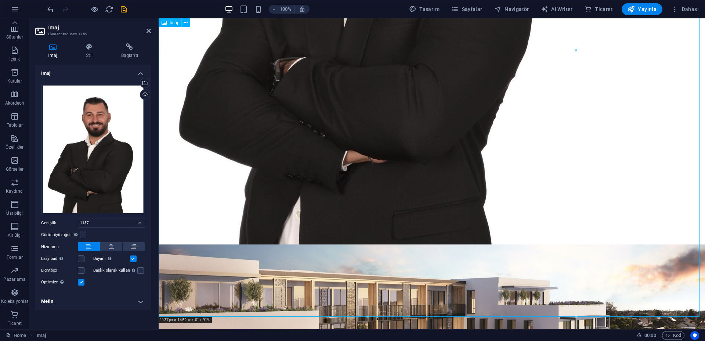
scroll to position [322, 0]
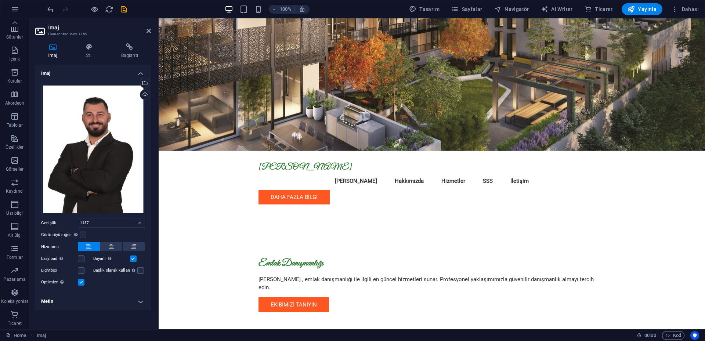
drag, startPoint x: 160, startPoint y: 230, endPoint x: 380, endPoint y: -44, distance: 352.0
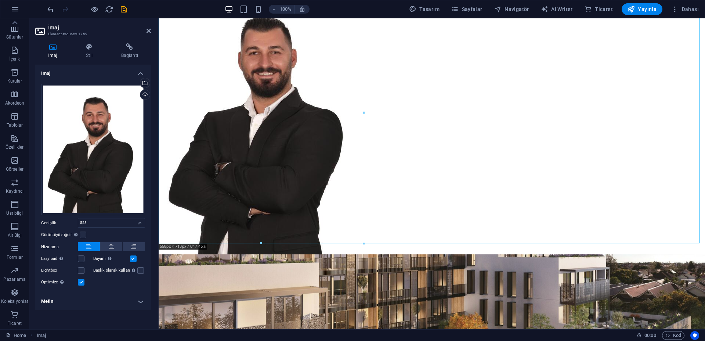
scroll to position [0, 0]
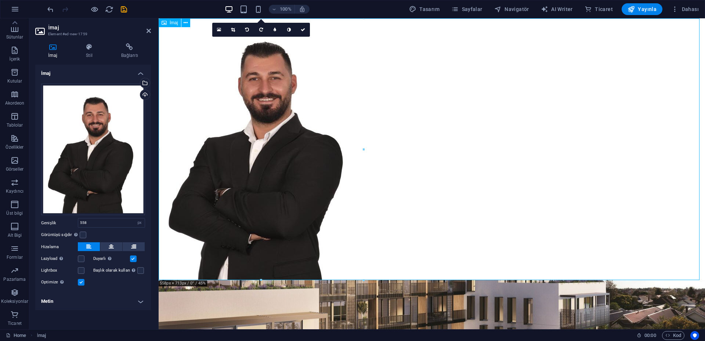
drag, startPoint x: 455, startPoint y: 222, endPoint x: 563, endPoint y: 222, distance: 107.6
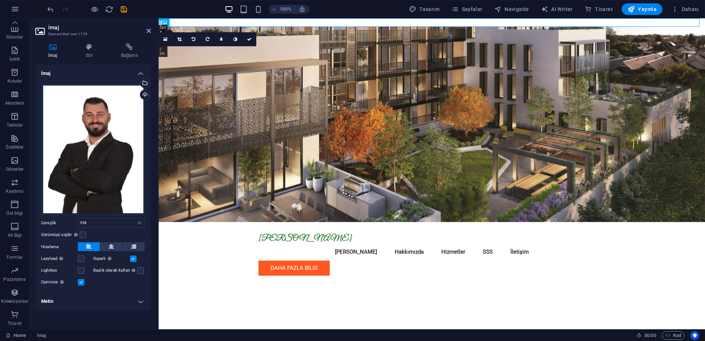
drag, startPoint x: 159, startPoint y: 280, endPoint x: 606, endPoint y: -23, distance: 540.2
click at [163, 27] on icon at bounding box center [164, 22] width 5 height 9
drag, startPoint x: 163, startPoint y: 28, endPoint x: 181, endPoint y: 54, distance: 32.7
click at [167, 39] on icon at bounding box center [165, 38] width 4 height 5
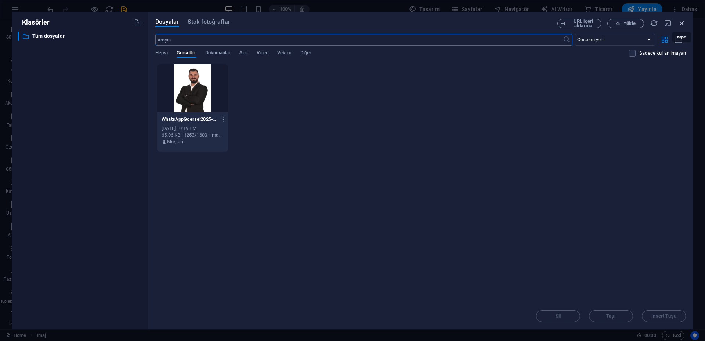
click at [684, 22] on icon "button" at bounding box center [682, 23] width 8 height 8
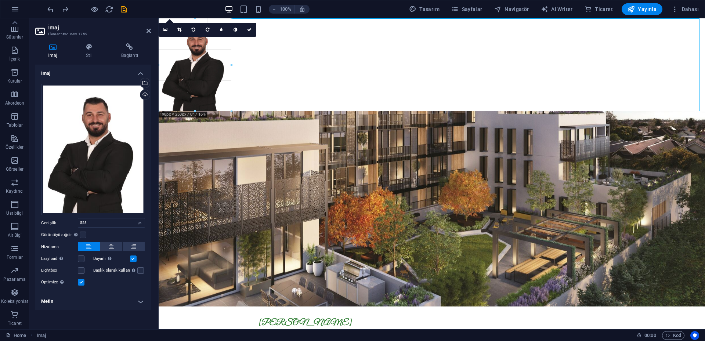
drag, startPoint x: 160, startPoint y: 280, endPoint x: 293, endPoint y: 15, distance: 296.0
type input "198"
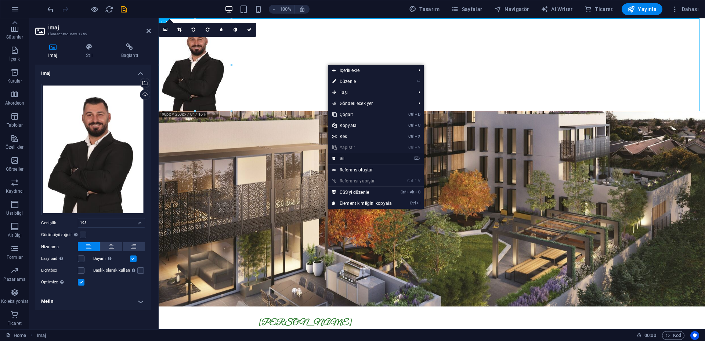
click at [355, 159] on link "⌦ Sil" at bounding box center [362, 158] width 68 height 11
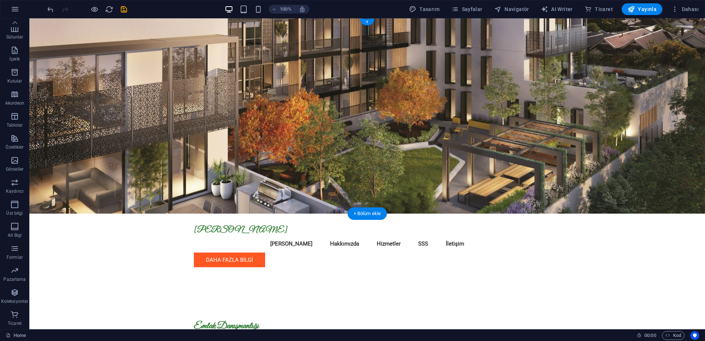
click at [115, 122] on figure at bounding box center [366, 115] width 675 height 195
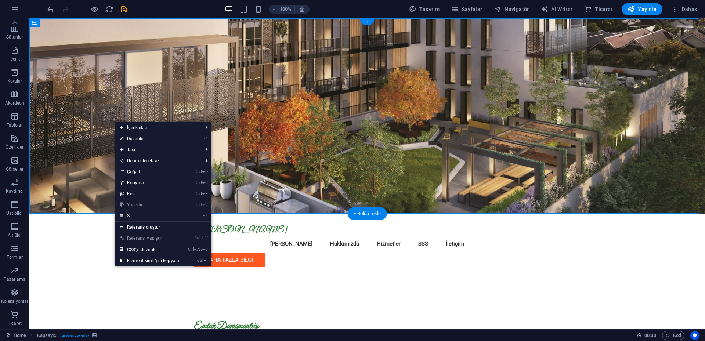
click at [102, 120] on figure at bounding box center [366, 115] width 675 height 195
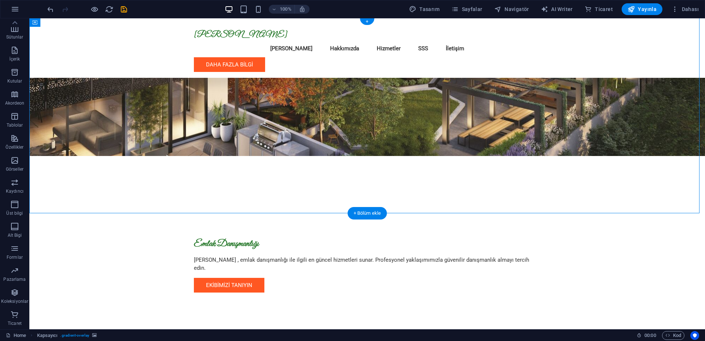
scroll to position [73, 0]
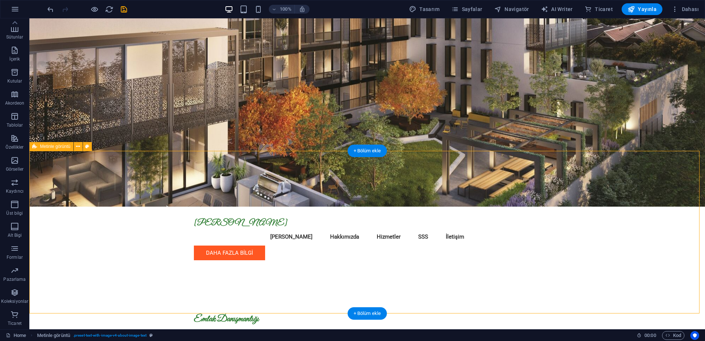
scroll to position [0, 0]
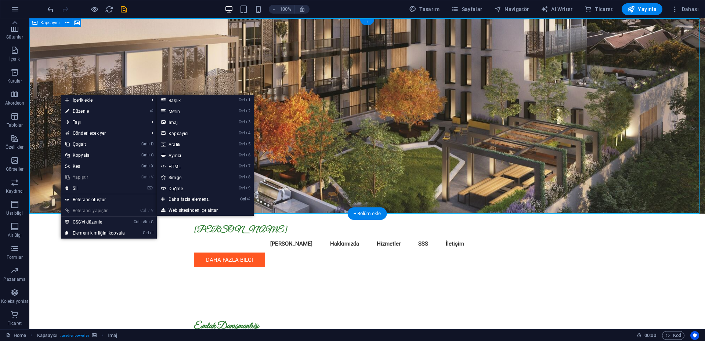
click at [117, 58] on figure at bounding box center [366, 115] width 675 height 195
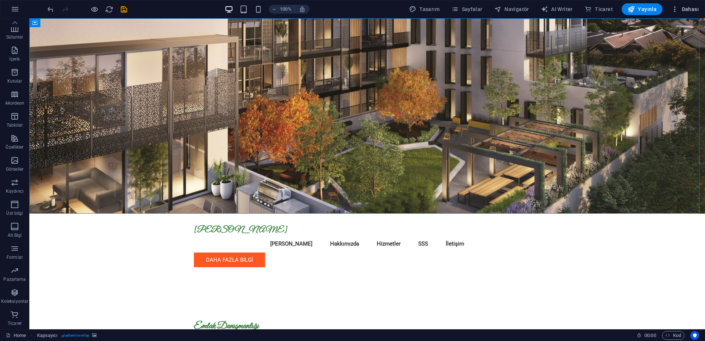
click at [688, 11] on span "Dahası" at bounding box center [685, 9] width 28 height 7
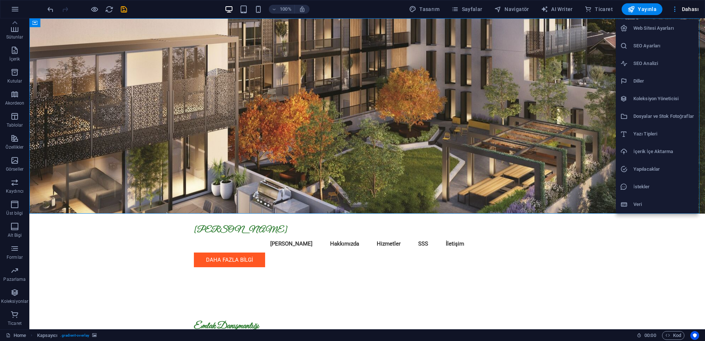
click at [688, 11] on div at bounding box center [352, 170] width 705 height 341
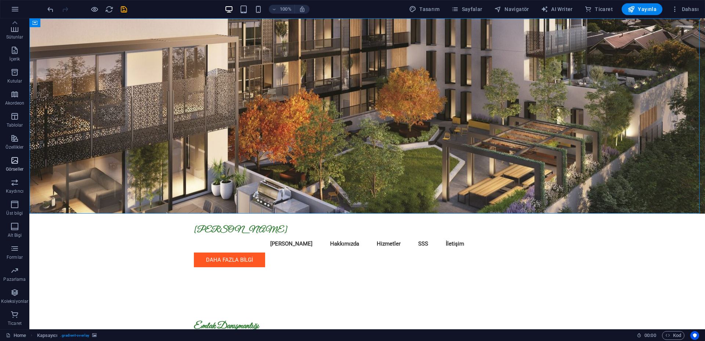
click at [17, 164] on icon "button" at bounding box center [14, 160] width 9 height 9
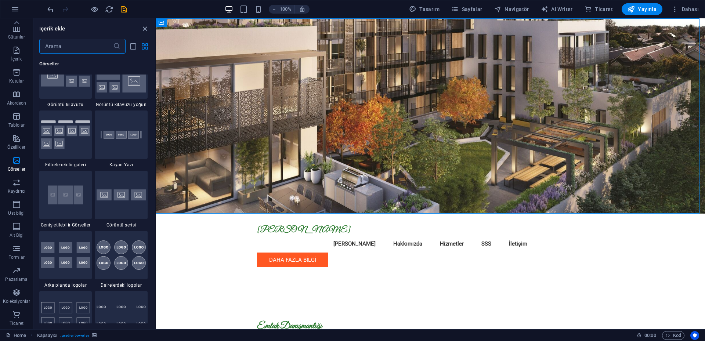
scroll to position [3906, 0]
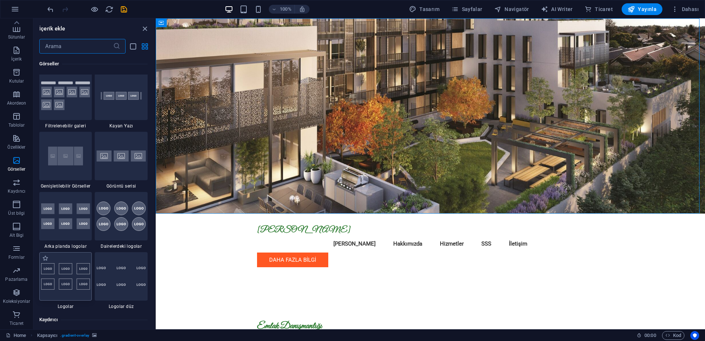
click at [68, 274] on img at bounding box center [65, 276] width 49 height 26
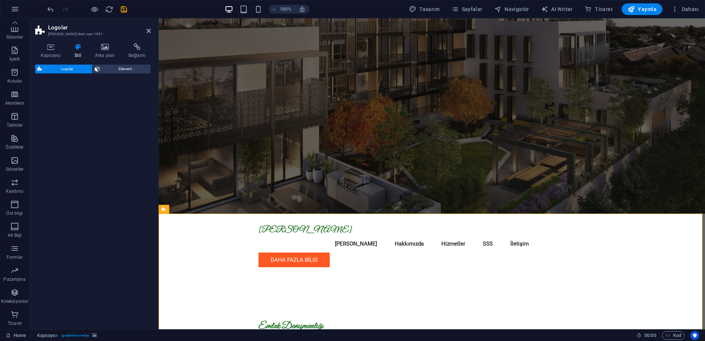
select select "rem"
select select "preset-partners-v3-default"
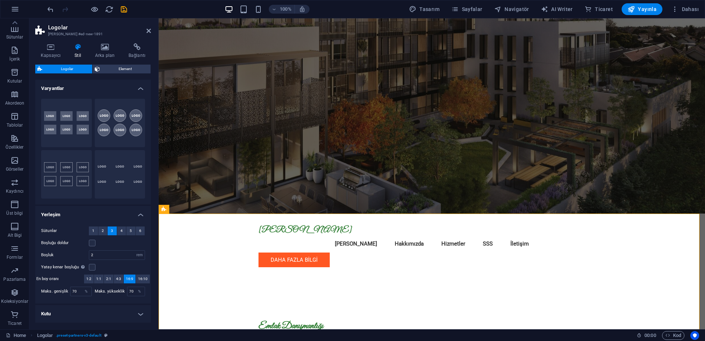
drag, startPoint x: 69, startPoint y: 119, endPoint x: 80, endPoint y: 229, distance: 110.0
click at [80, 229] on div "Varyantlar Arka plan Daire Varsayılan Düz Yerleşim Sütunlar 1 2 3 4 5 6 Boşluğu…" at bounding box center [93, 202] width 116 height 244
click at [91, 229] on button "1" at bounding box center [93, 231] width 9 height 9
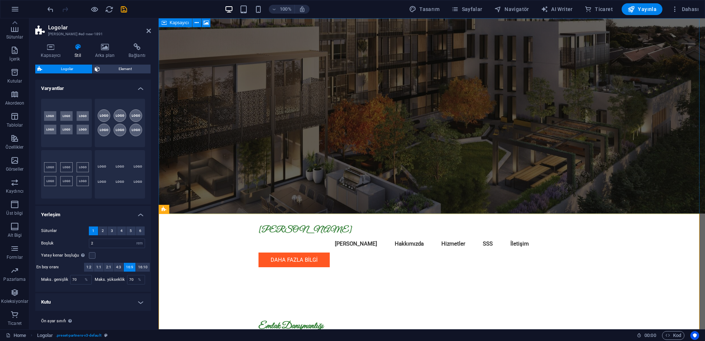
drag, startPoint x: 221, startPoint y: 141, endPoint x: 192, endPoint y: 101, distance: 49.3
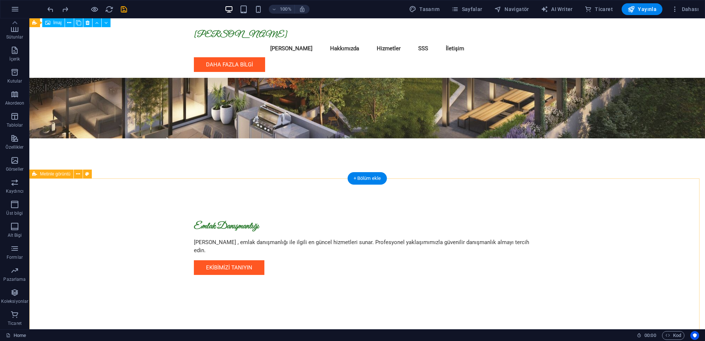
scroll to position [0, 0]
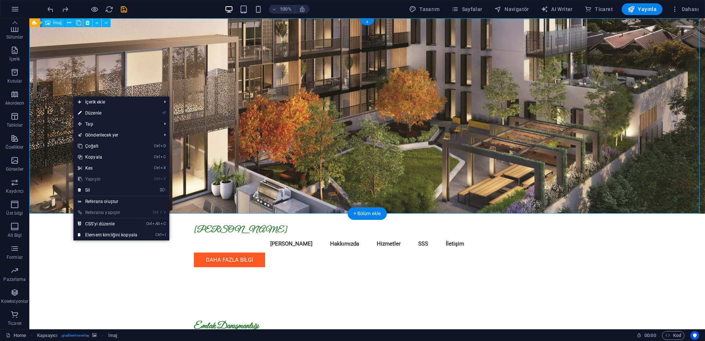
click at [62, 77] on figure at bounding box center [366, 115] width 675 height 195
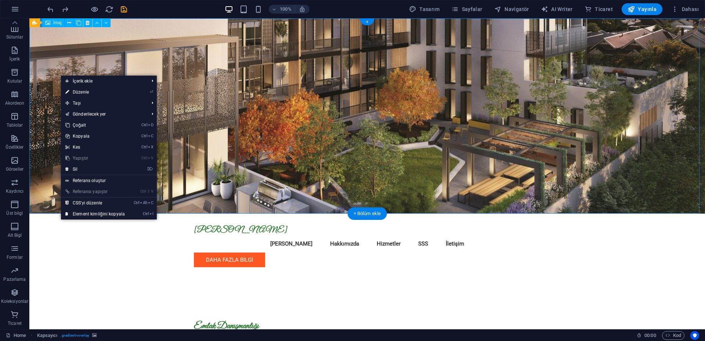
click at [60, 64] on figure at bounding box center [366, 115] width 675 height 195
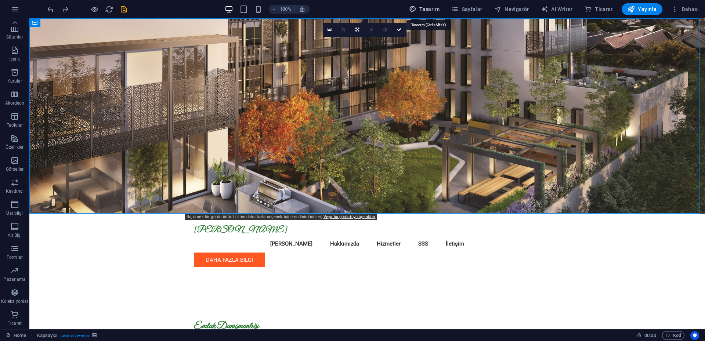
click at [434, 8] on span "Tasarım" at bounding box center [424, 9] width 30 height 7
select select "px"
select select "200"
select select "px"
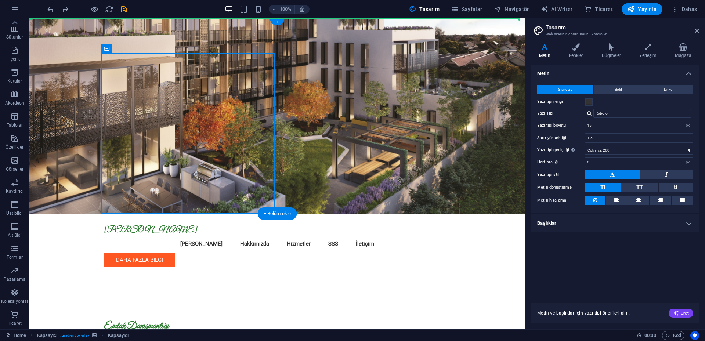
drag, startPoint x: 166, startPoint y: 81, endPoint x: 67, endPoint y: 77, distance: 98.8
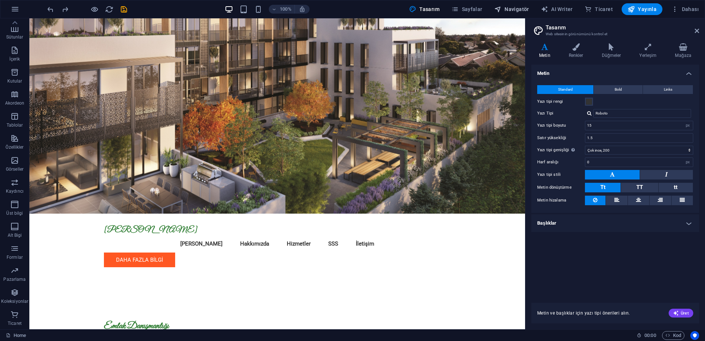
click at [522, 8] on span "Navigatör" at bounding box center [511, 9] width 35 height 7
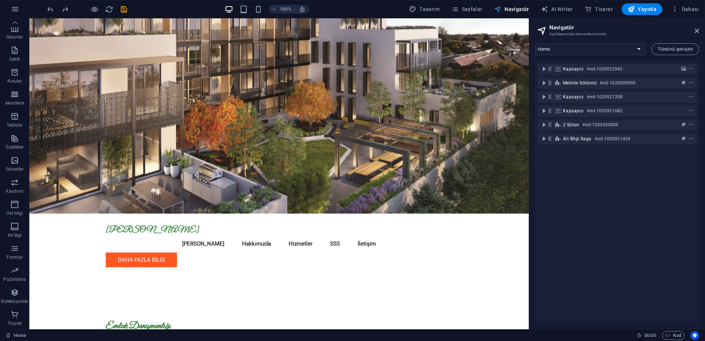
click at [522, 8] on span "Navigatör" at bounding box center [511, 9] width 35 height 7
click at [695, 31] on icon at bounding box center [697, 31] width 4 height 6
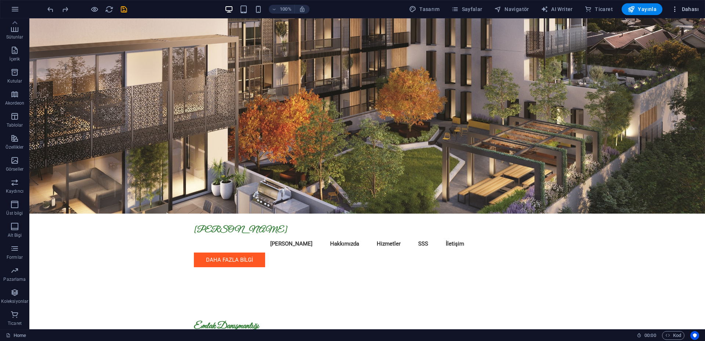
click at [691, 10] on span "Dahası" at bounding box center [685, 9] width 28 height 7
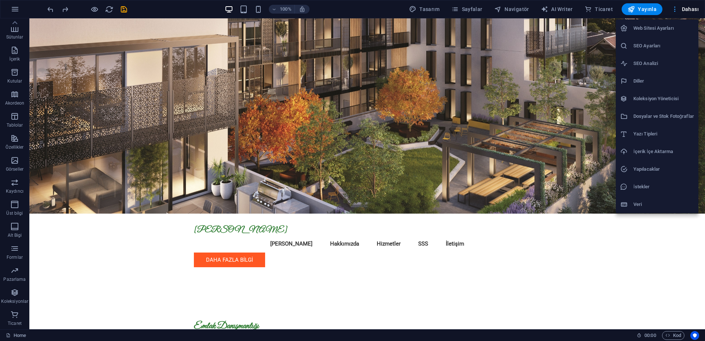
click at [691, 10] on div at bounding box center [352, 170] width 705 height 341
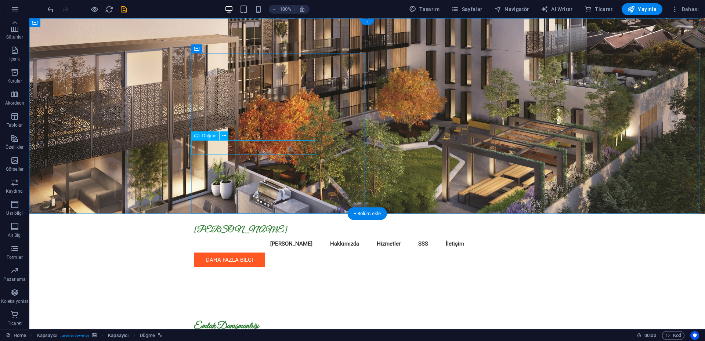
click at [225, 133] on icon at bounding box center [224, 136] width 4 height 8
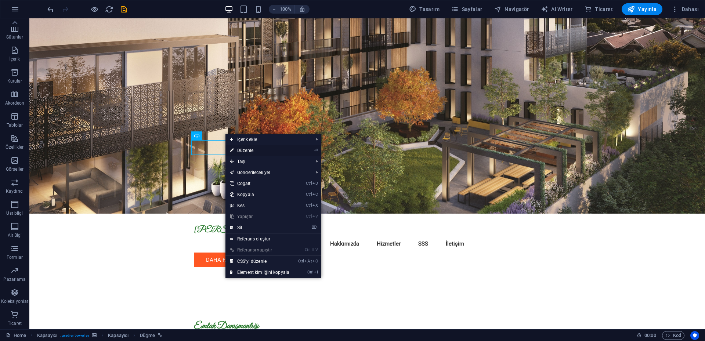
click at [248, 152] on link "⏎ Düzenle" at bounding box center [259, 150] width 68 height 11
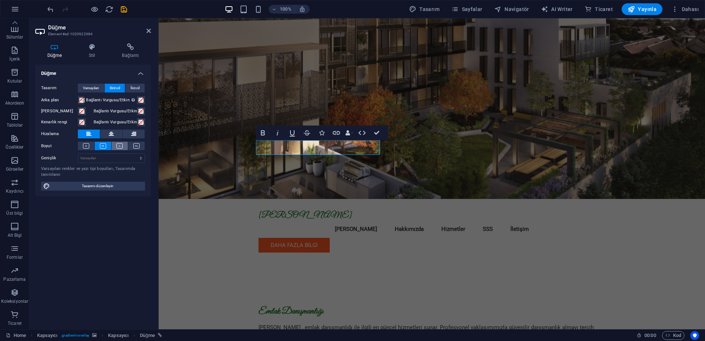
click at [119, 146] on icon at bounding box center [119, 146] width 6 height 6
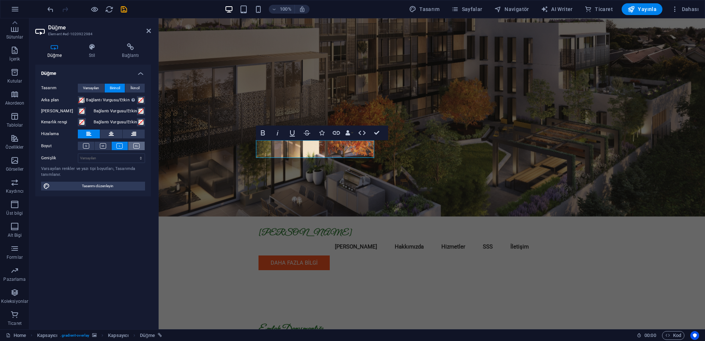
click at [137, 146] on icon at bounding box center [136, 146] width 6 height 6
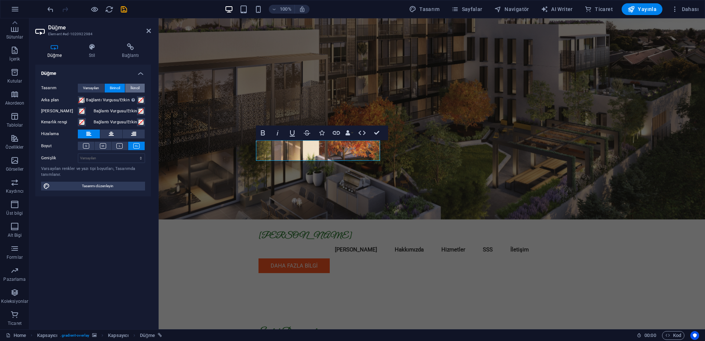
click at [132, 86] on span "İkincil" at bounding box center [134, 88] width 9 height 9
click at [119, 87] on span "Birincil" at bounding box center [115, 88] width 10 height 9
click at [262, 133] on icon "button" at bounding box center [263, 132] width 4 height 5
click at [309, 135] on icon "button" at bounding box center [306, 132] width 9 height 9
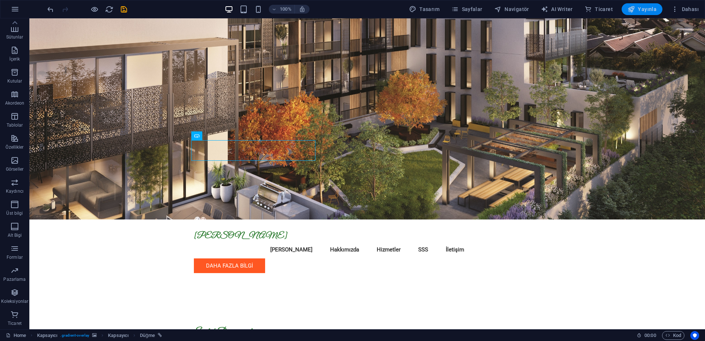
click at [638, 8] on span "Yayınla" at bounding box center [641, 9] width 29 height 7
checkbox input "false"
